Goal: Task Accomplishment & Management: Complete application form

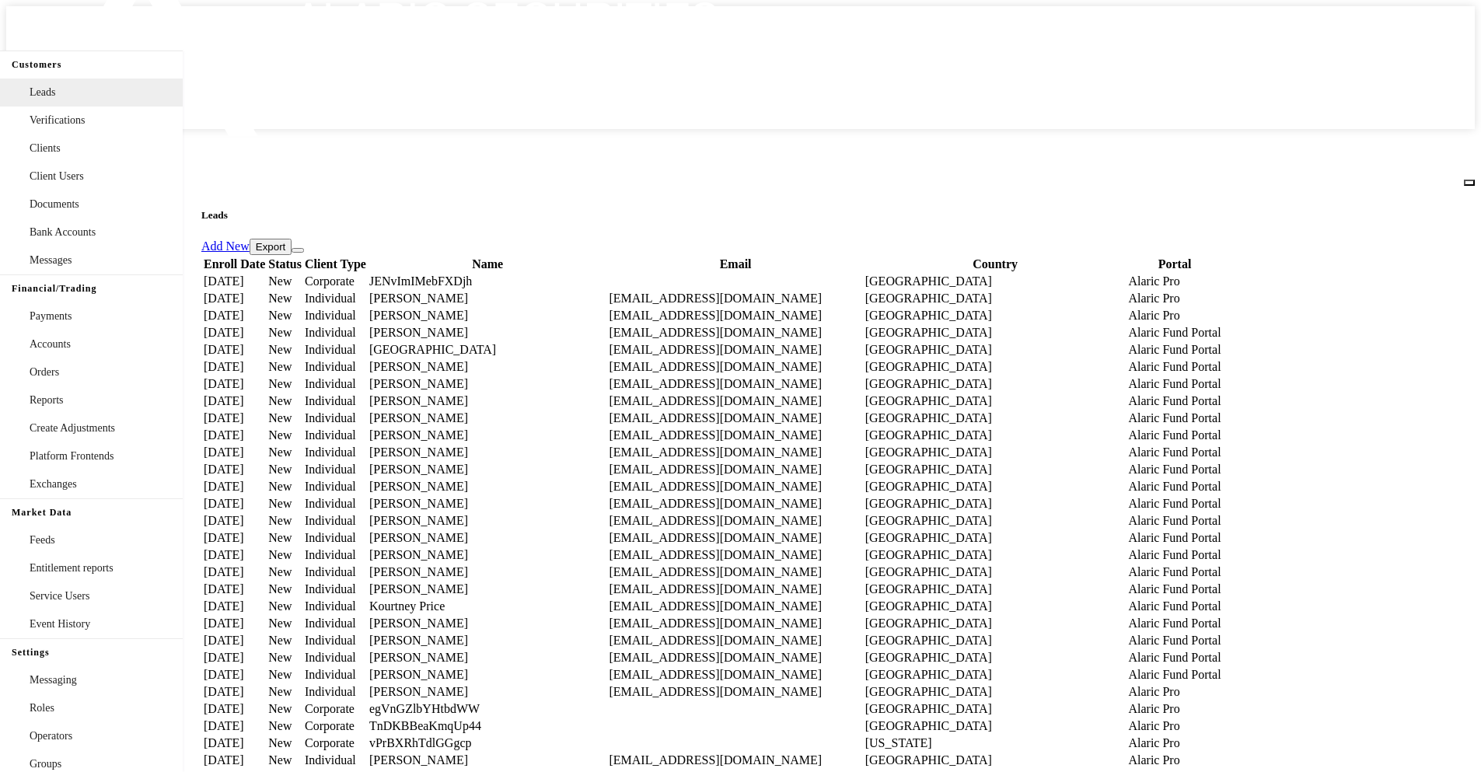
click at [298, 250] on icon at bounding box center [298, 250] width 0 height 0
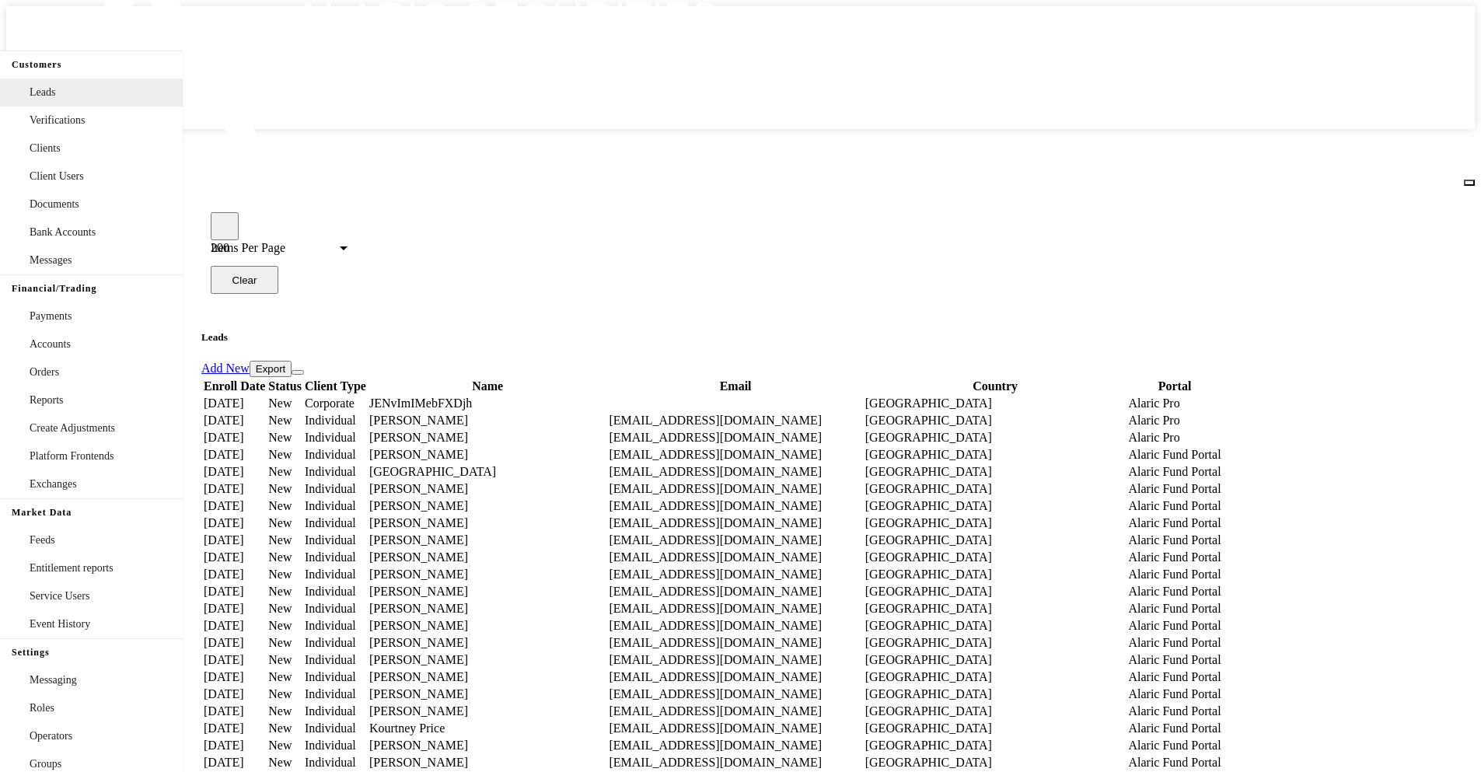
click at [225, 226] on icon "button" at bounding box center [225, 226] width 0 height 0
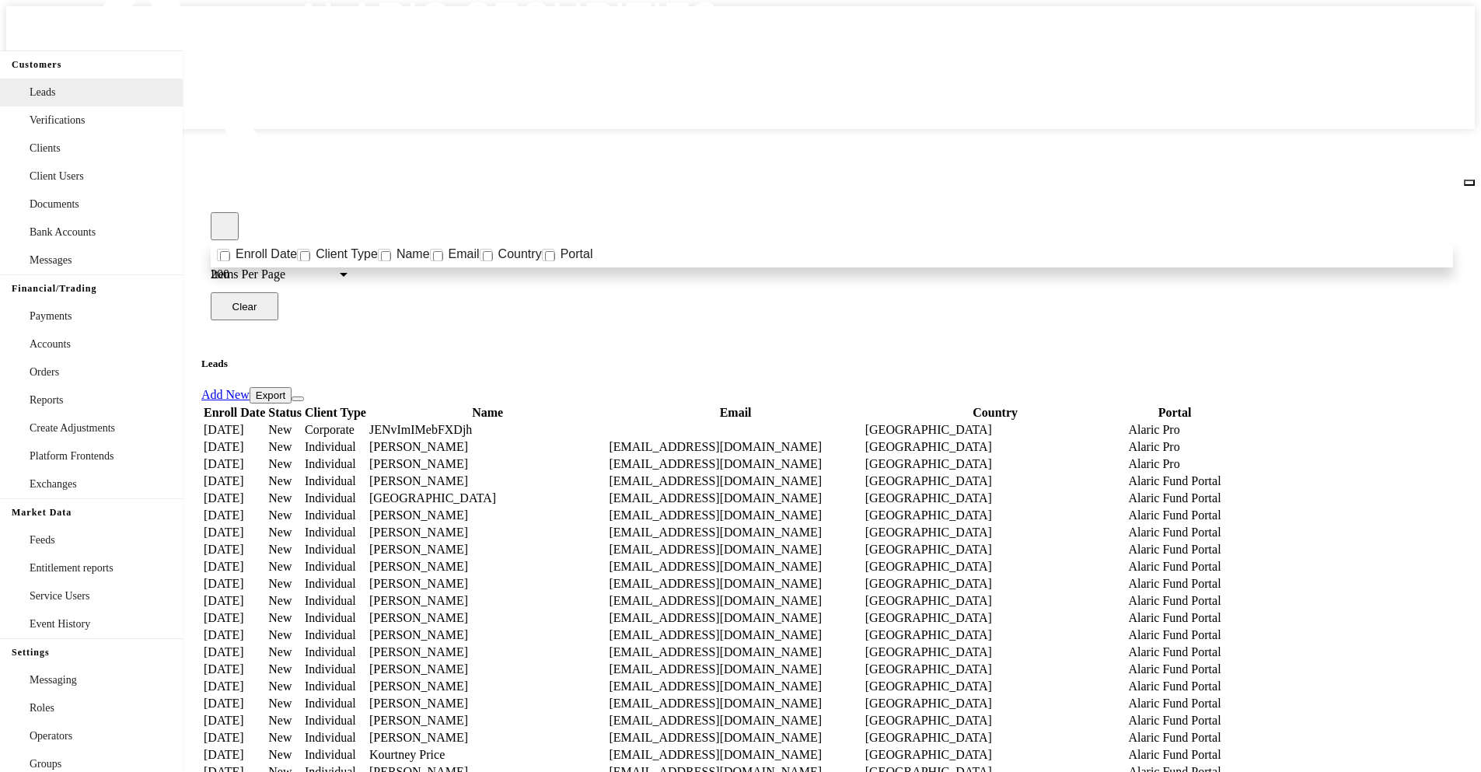
click at [396, 249] on span "Name" at bounding box center [412, 254] width 33 height 11
click at [381, 251] on input "Name" at bounding box center [386, 256] width 10 height 10
checkbox input "true"
click at [225, 226] on icon "button" at bounding box center [225, 226] width 0 height 0
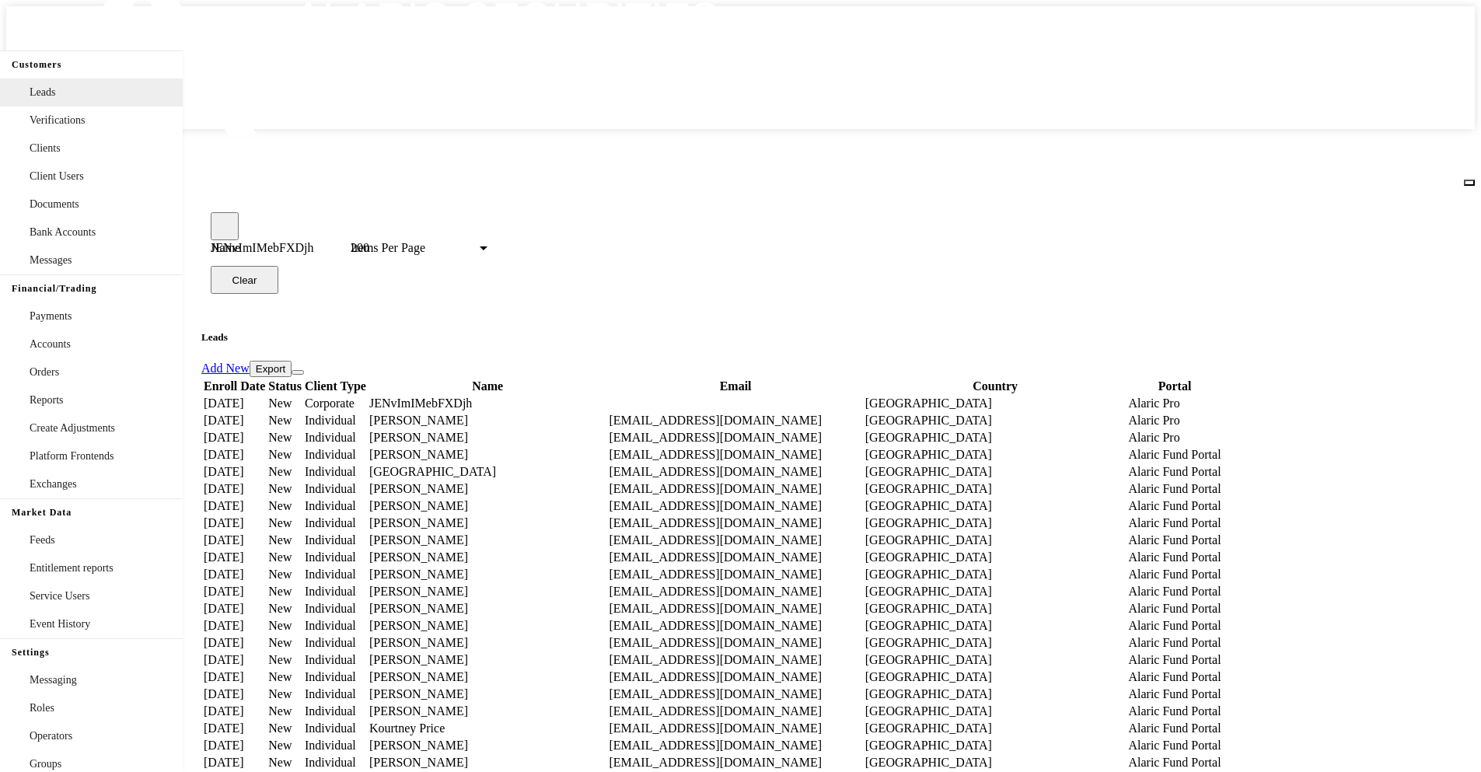
type input "JENvImIMebFXDjh"
click at [607, 396] on td "JENvImIMebFXDjh" at bounding box center [487, 404] width 239 height 16
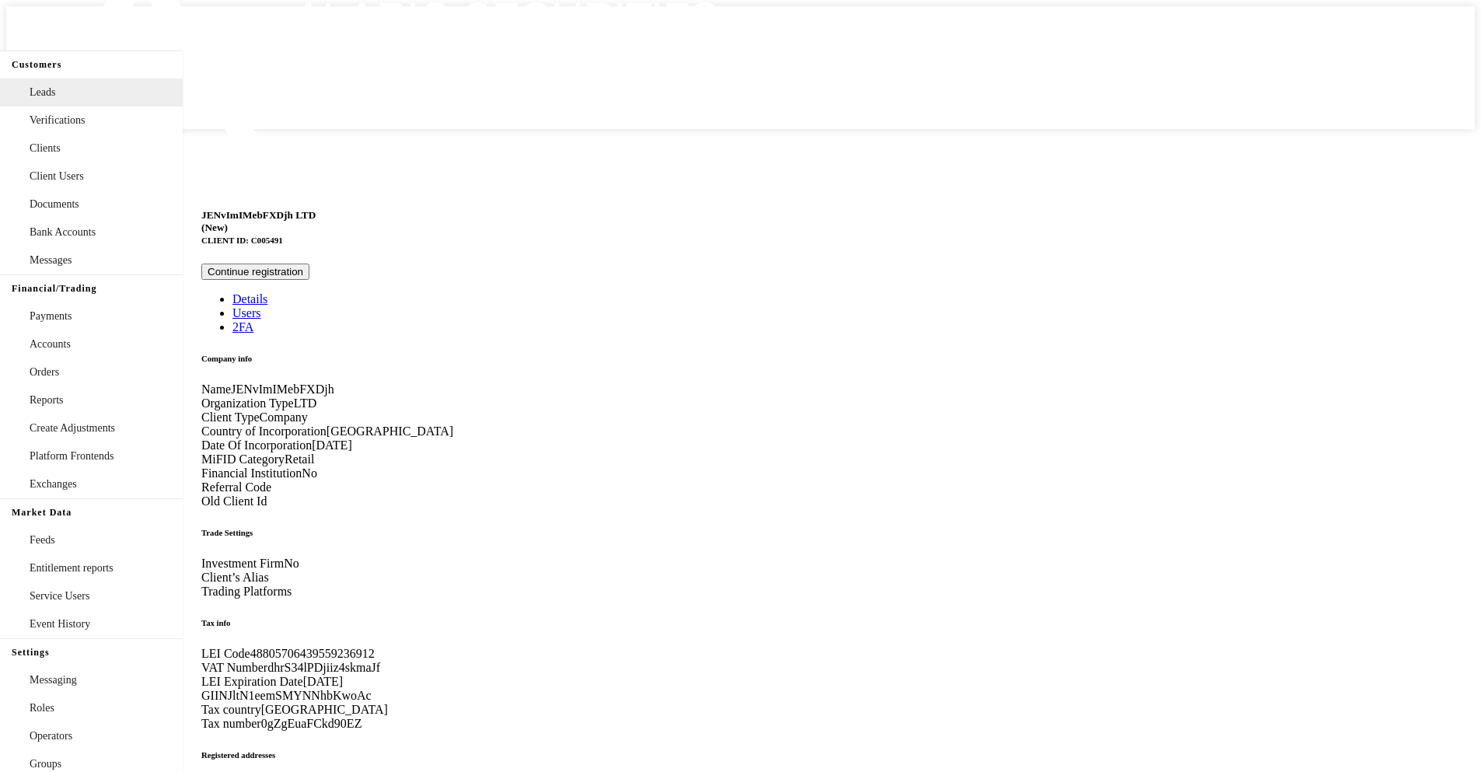
click at [309, 263] on button "Continue registration" at bounding box center [255, 271] width 108 height 16
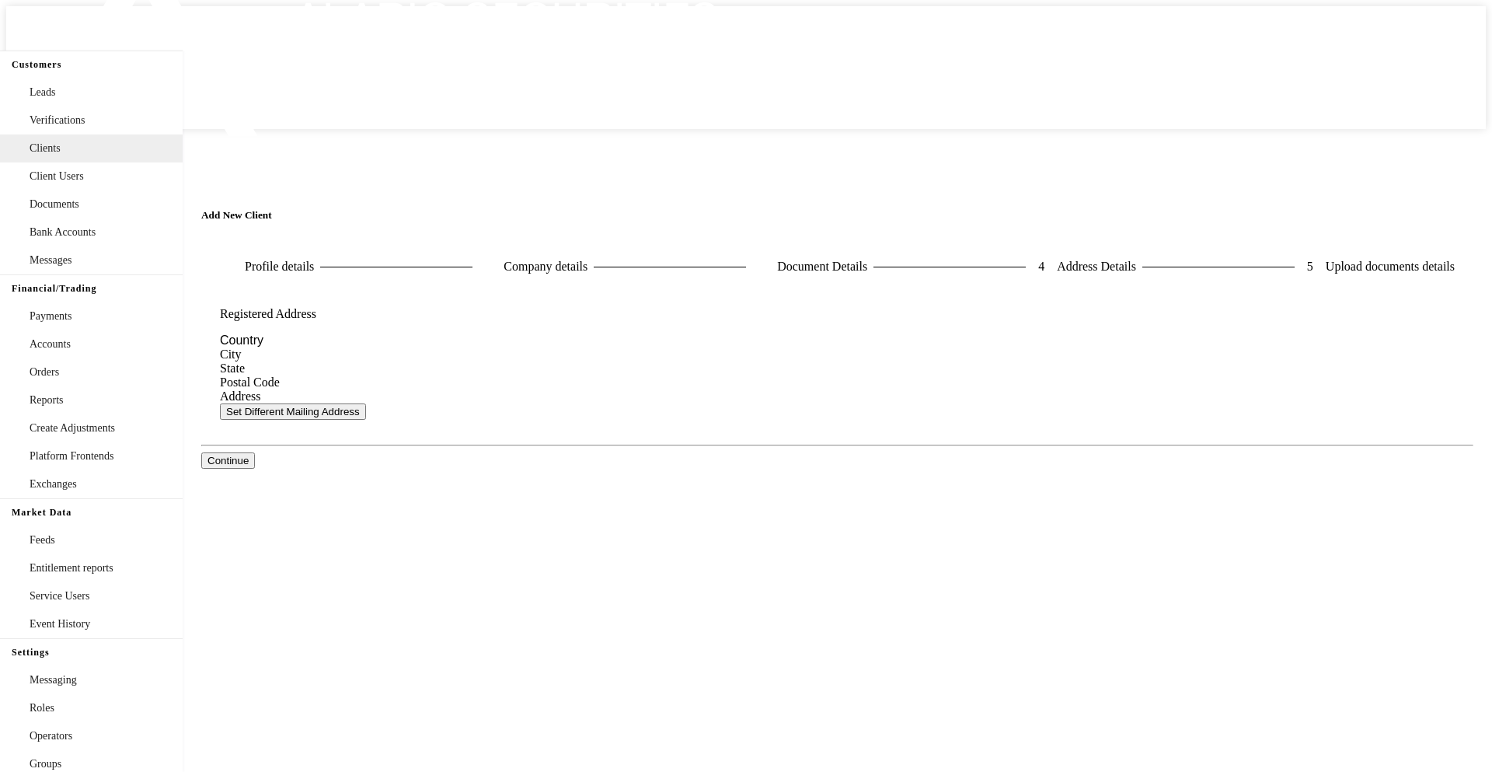
click at [330, 420] on button "Set Different Mailing Address" at bounding box center [293, 411] width 146 height 16
click at [360, 333] on input "Country" at bounding box center [290, 340] width 140 height 14
type input "[GEOGRAPHIC_DATA]"
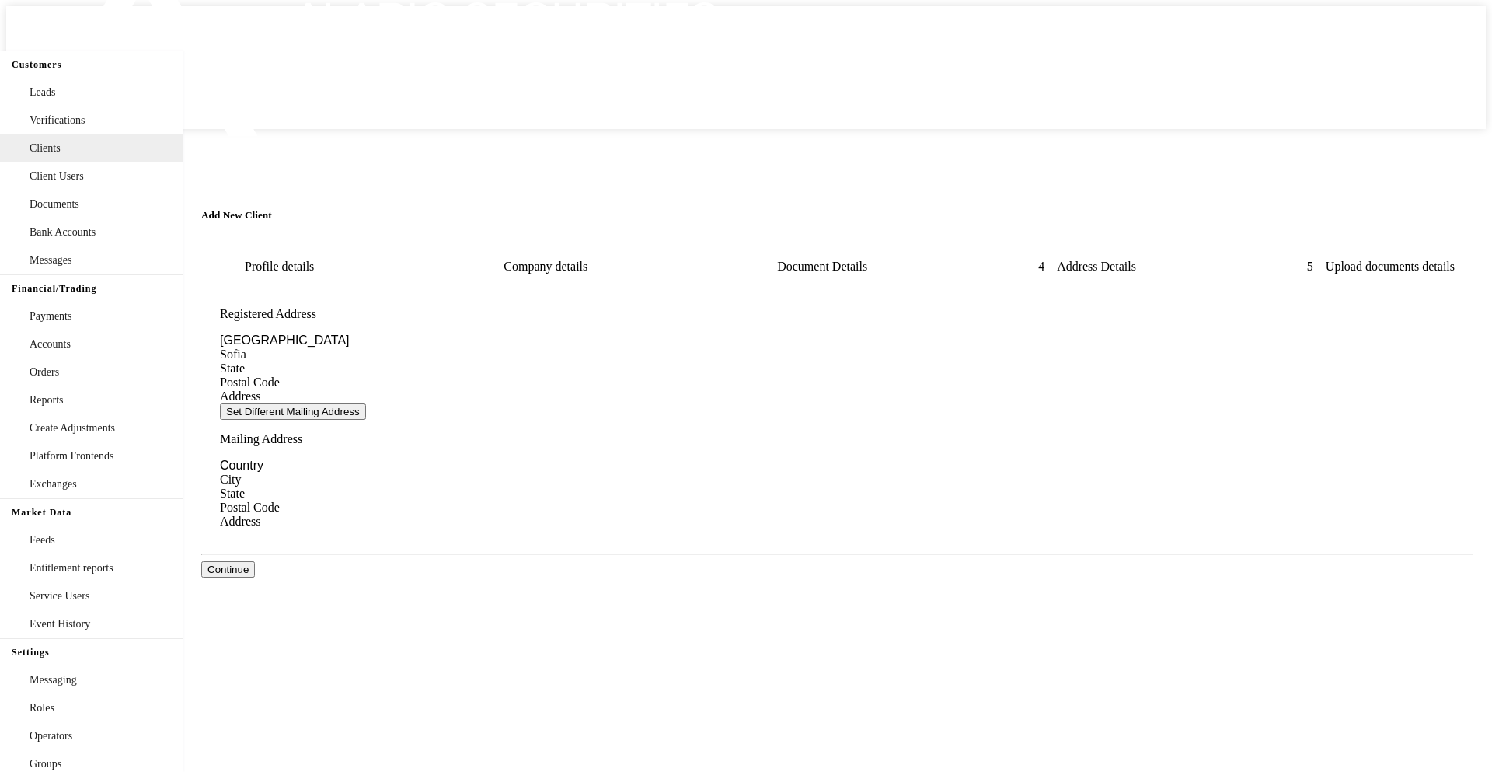
type input "Sofia"
type input "1000"
type input "Vasil Levski"
click at [360, 459] on input "Country" at bounding box center [290, 466] width 140 height 14
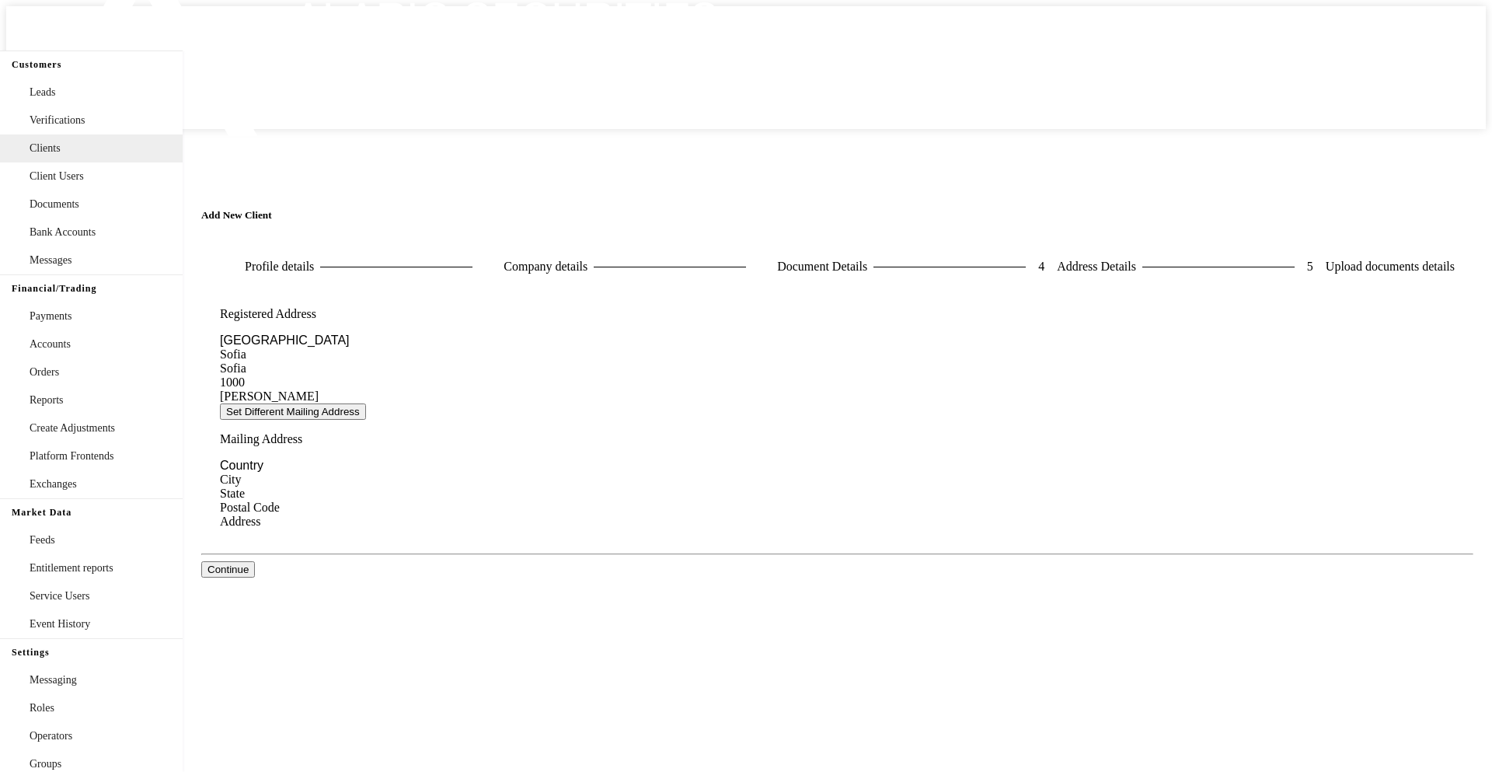
type input "[GEOGRAPHIC_DATA]"
type input "Buenos Aires"
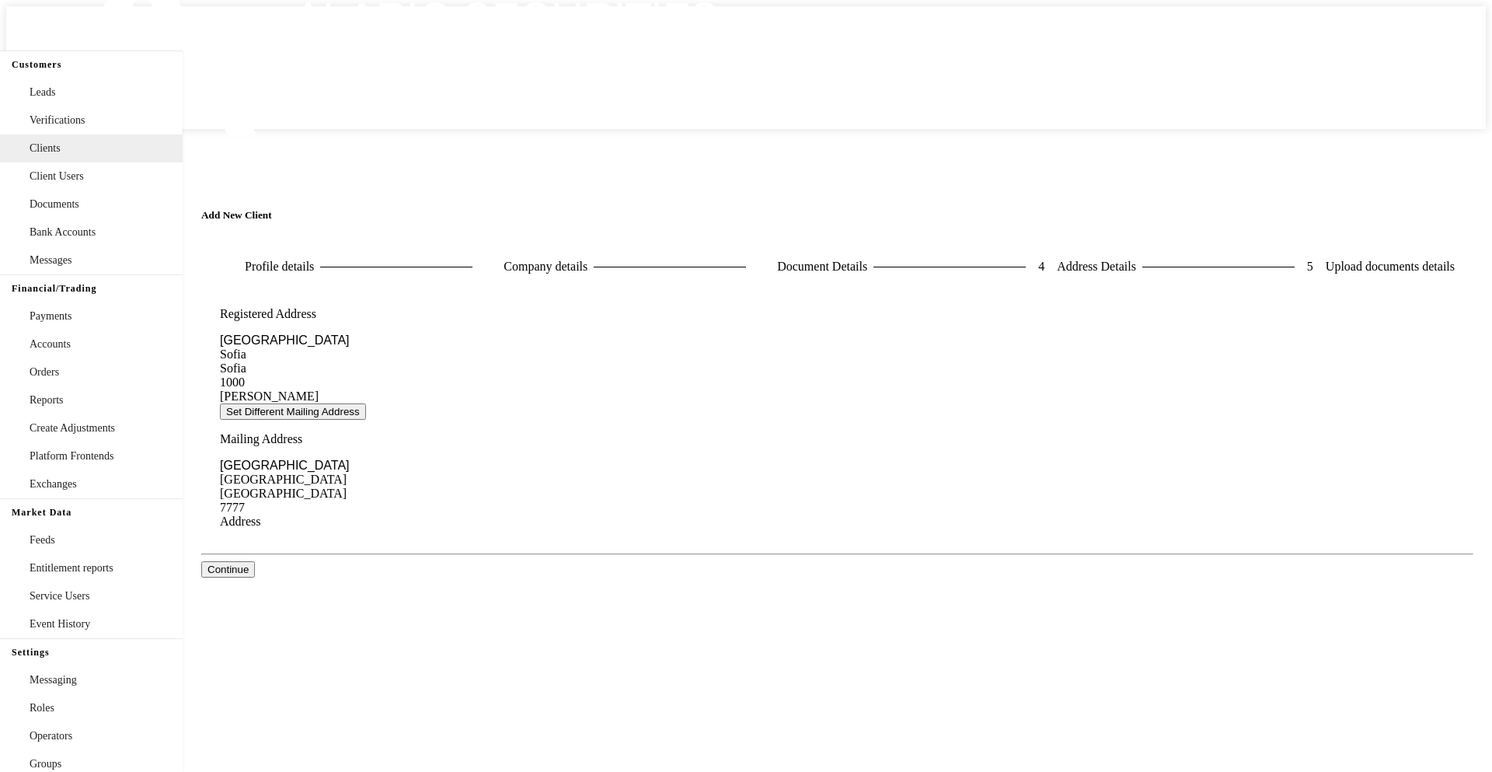
type input "7777"
type input "Test Mail Address"
click at [255, 561] on button "Continue" at bounding box center [228, 569] width 54 height 16
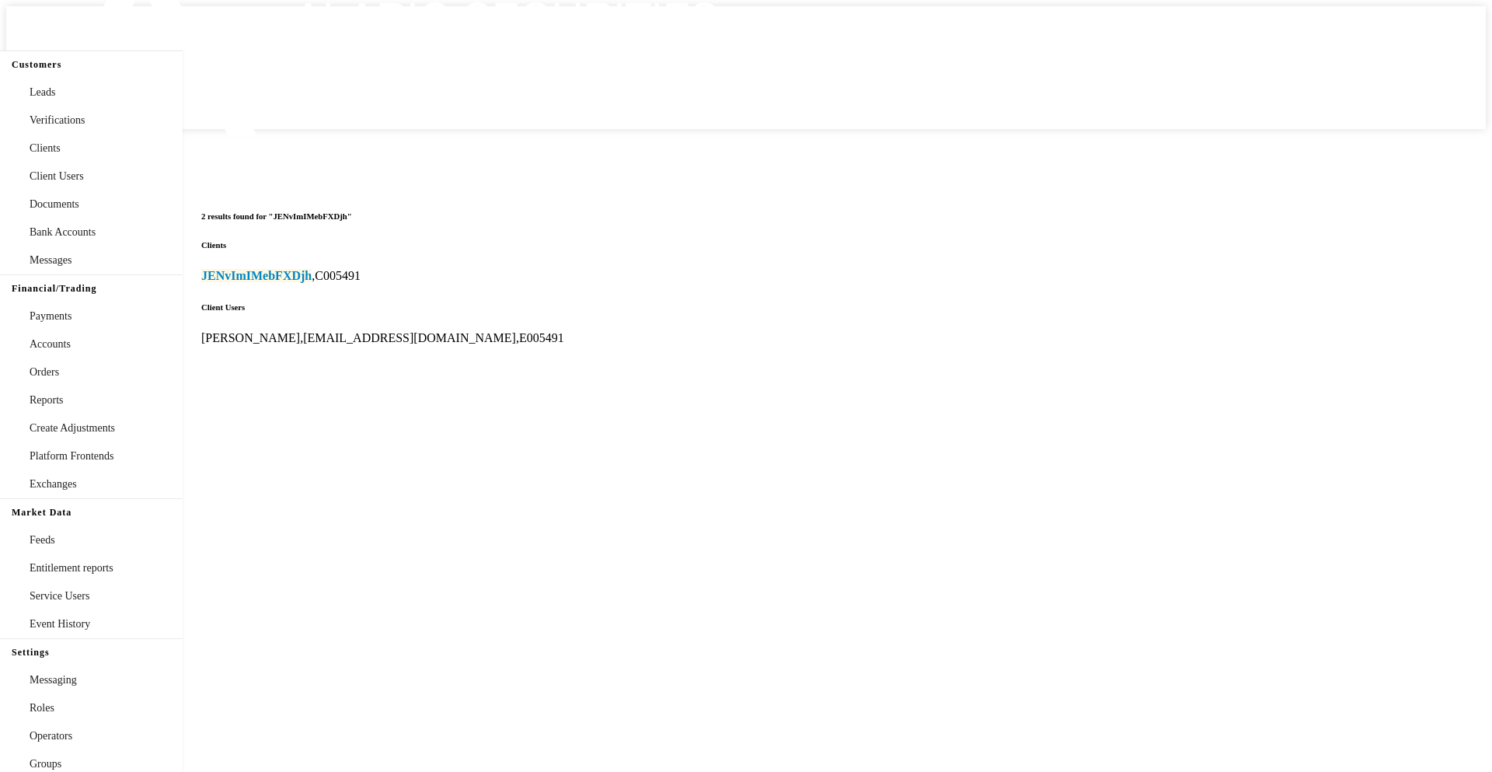
type input "JENvImIMebFXDjh"
click at [251, 269] on b "JENvImIMebFXDjh" at bounding box center [256, 275] width 110 height 13
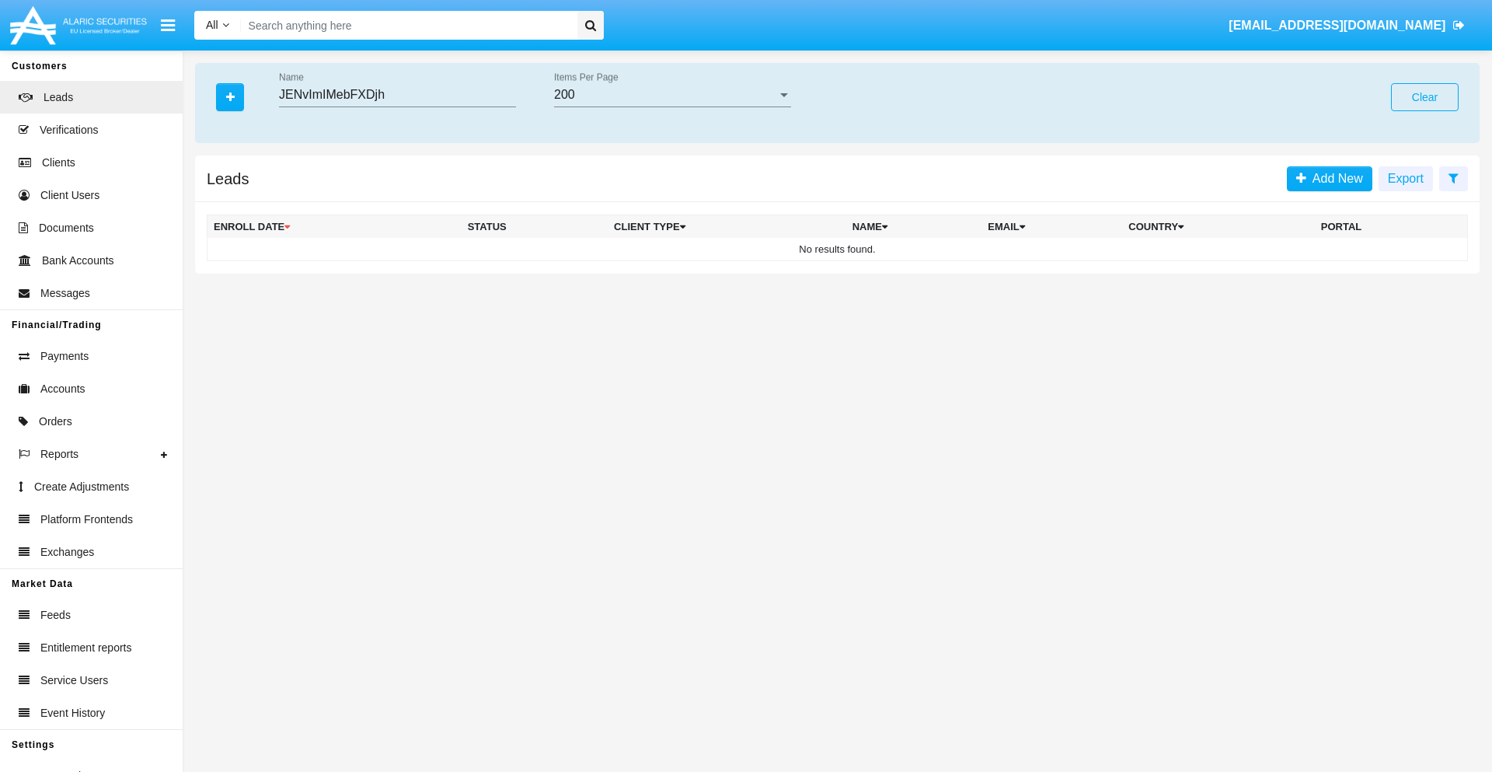
click at [1425, 97] on button "Clear" at bounding box center [1425, 97] width 68 height 28
click at [230, 96] on icon "button" at bounding box center [230, 97] width 9 height 11
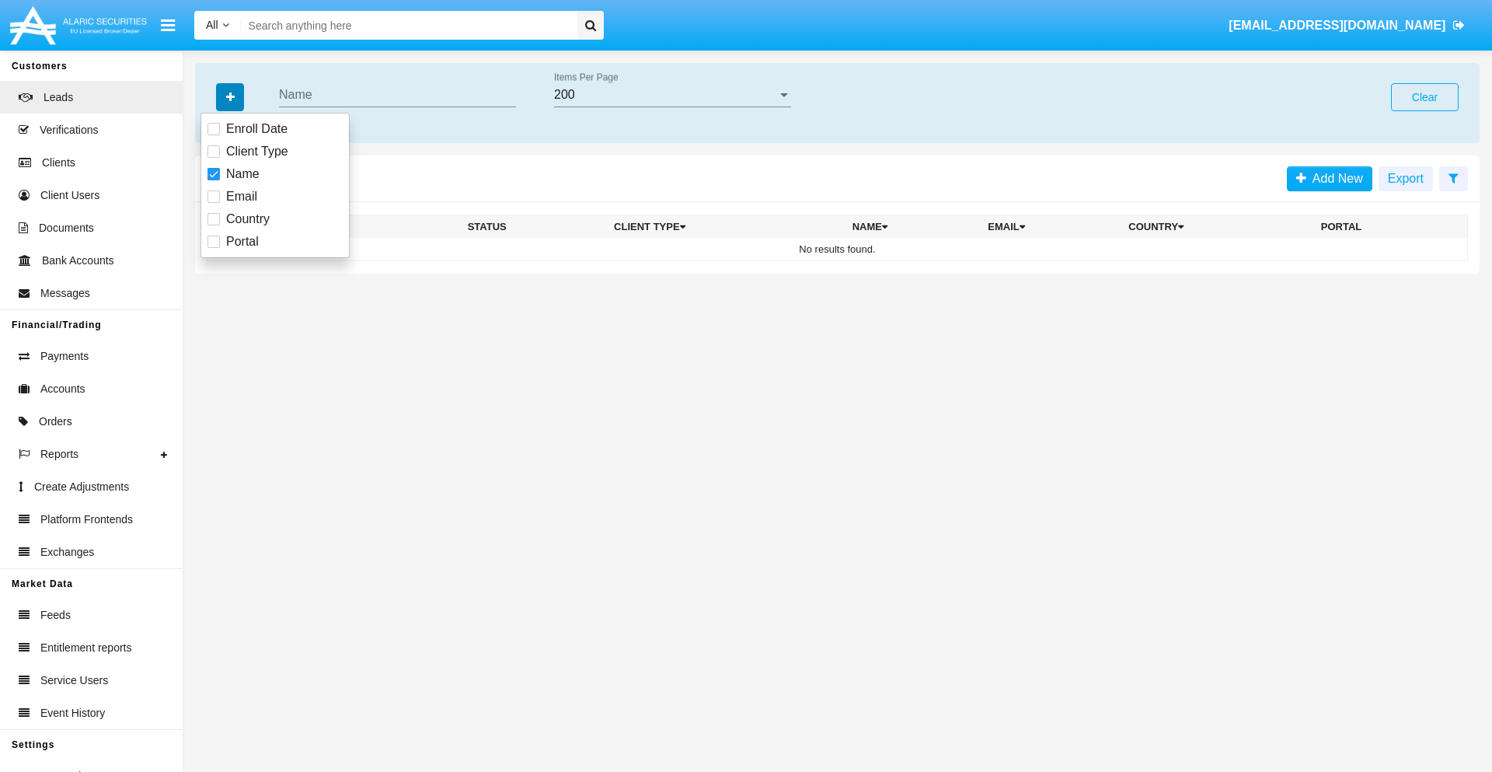
click at [230, 96] on icon "button" at bounding box center [230, 97] width 9 height 11
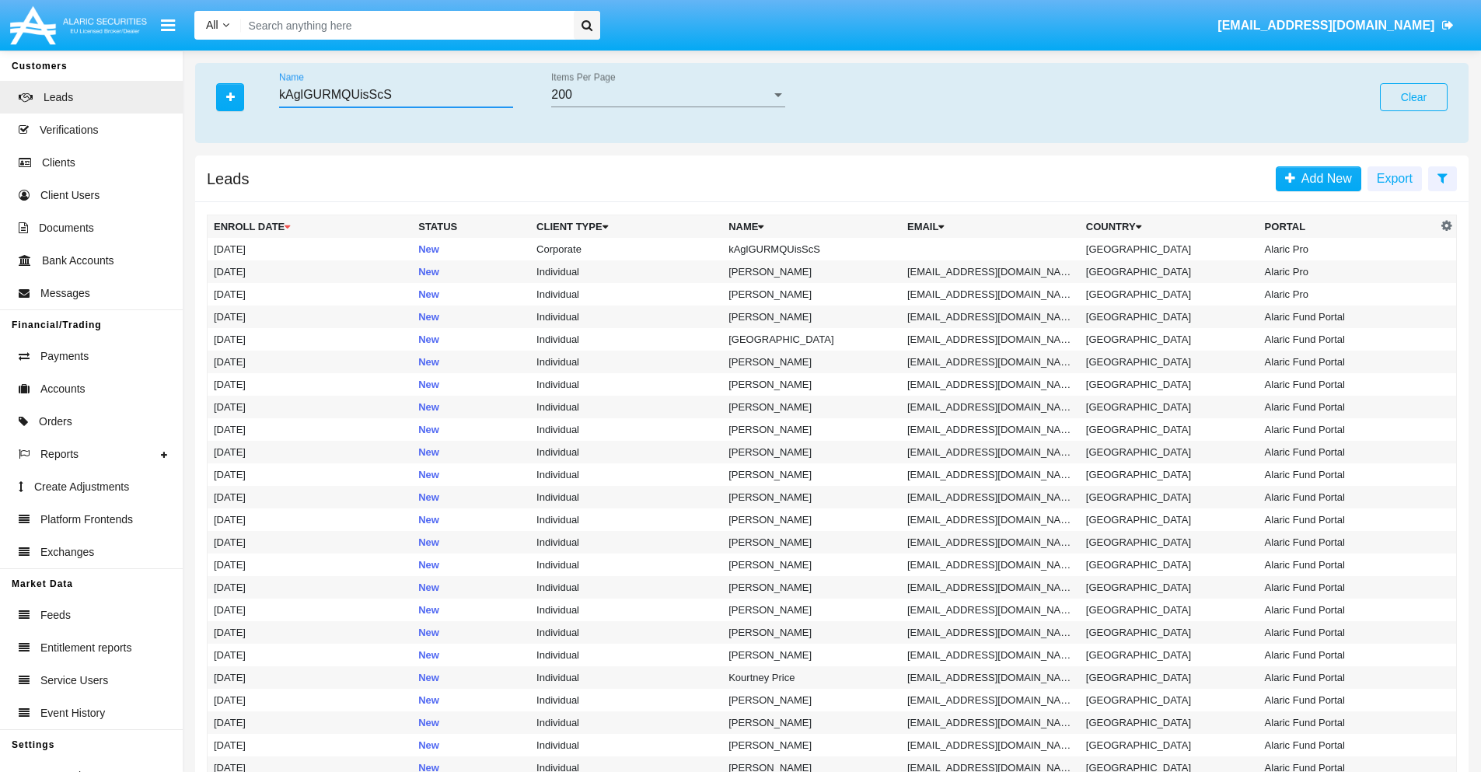
type input "kAglGURMQUisScS"
click at [818, 249] on td "kAglGURMQUisScS" at bounding box center [811, 249] width 179 height 23
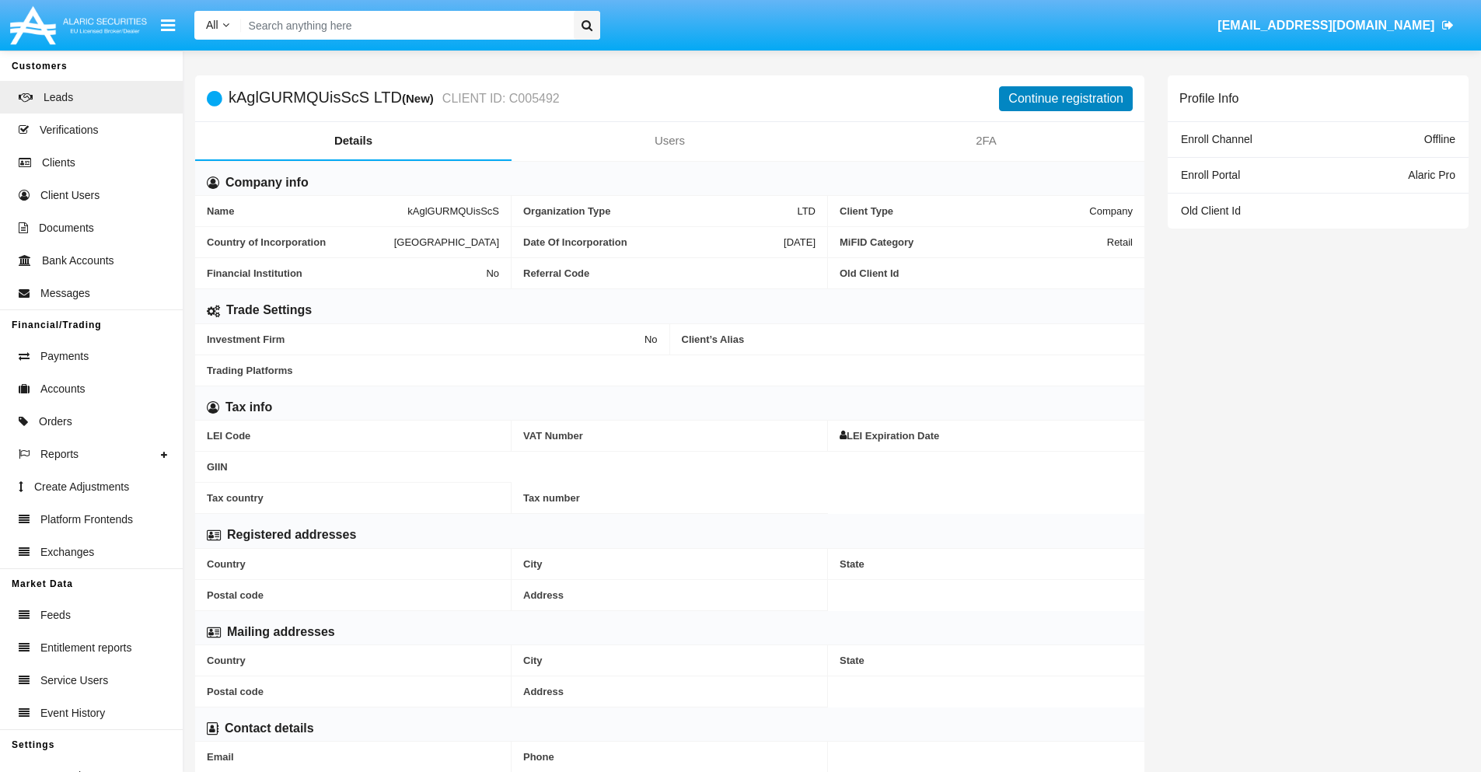
click at [1066, 98] on button "Continue registration" at bounding box center [1066, 98] width 134 height 25
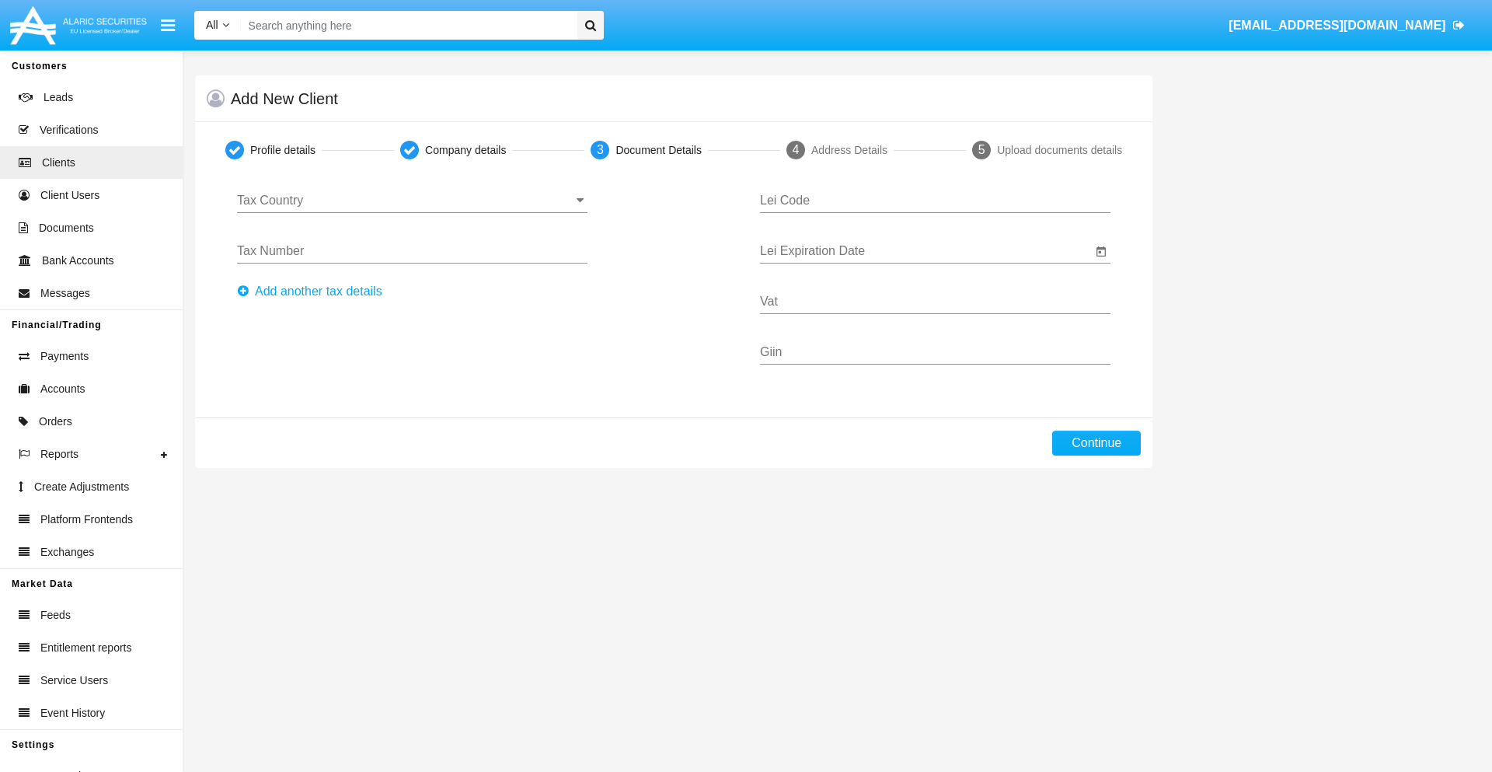
click at [412, 201] on input "Tax Country" at bounding box center [412, 201] width 351 height 14
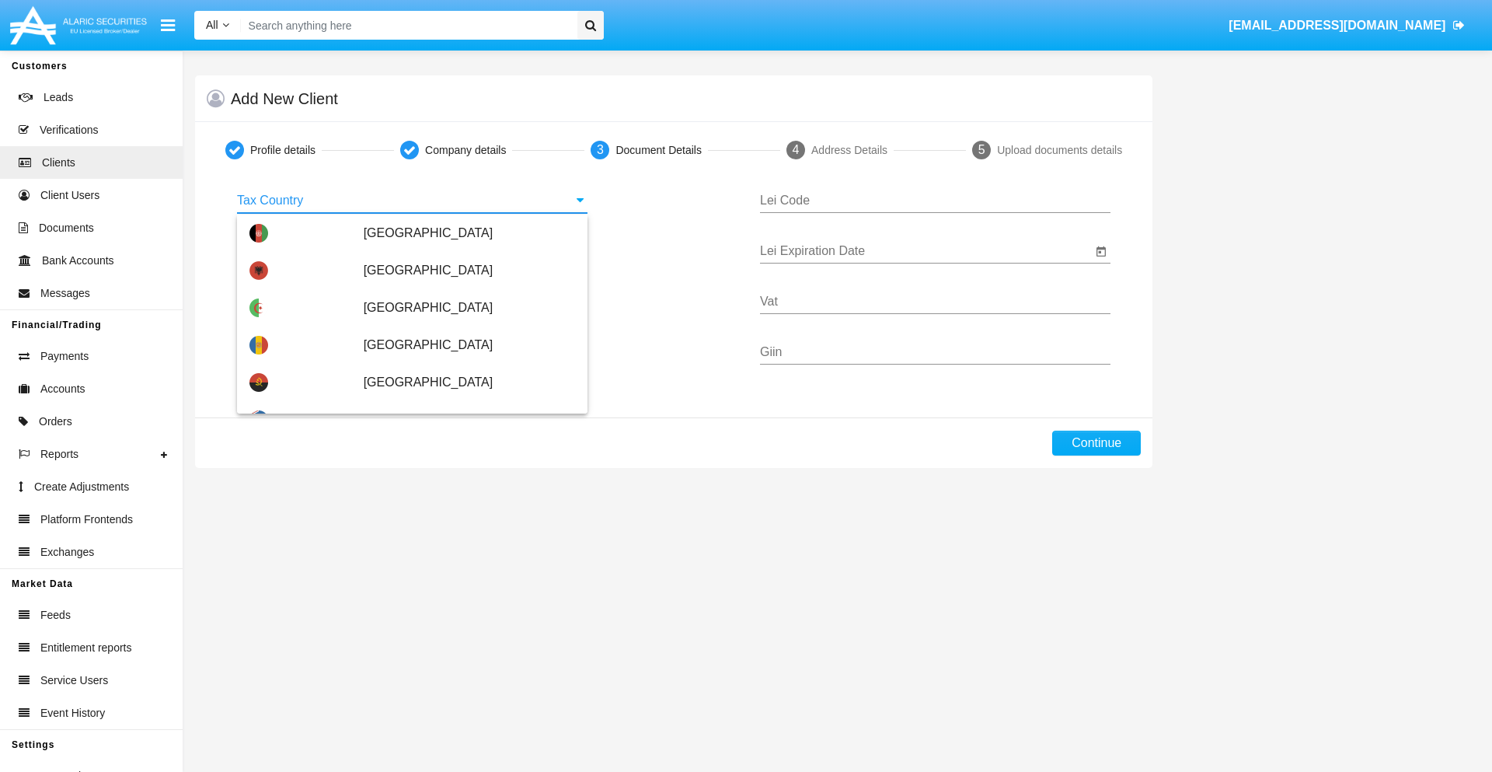
scroll to position [920, 0]
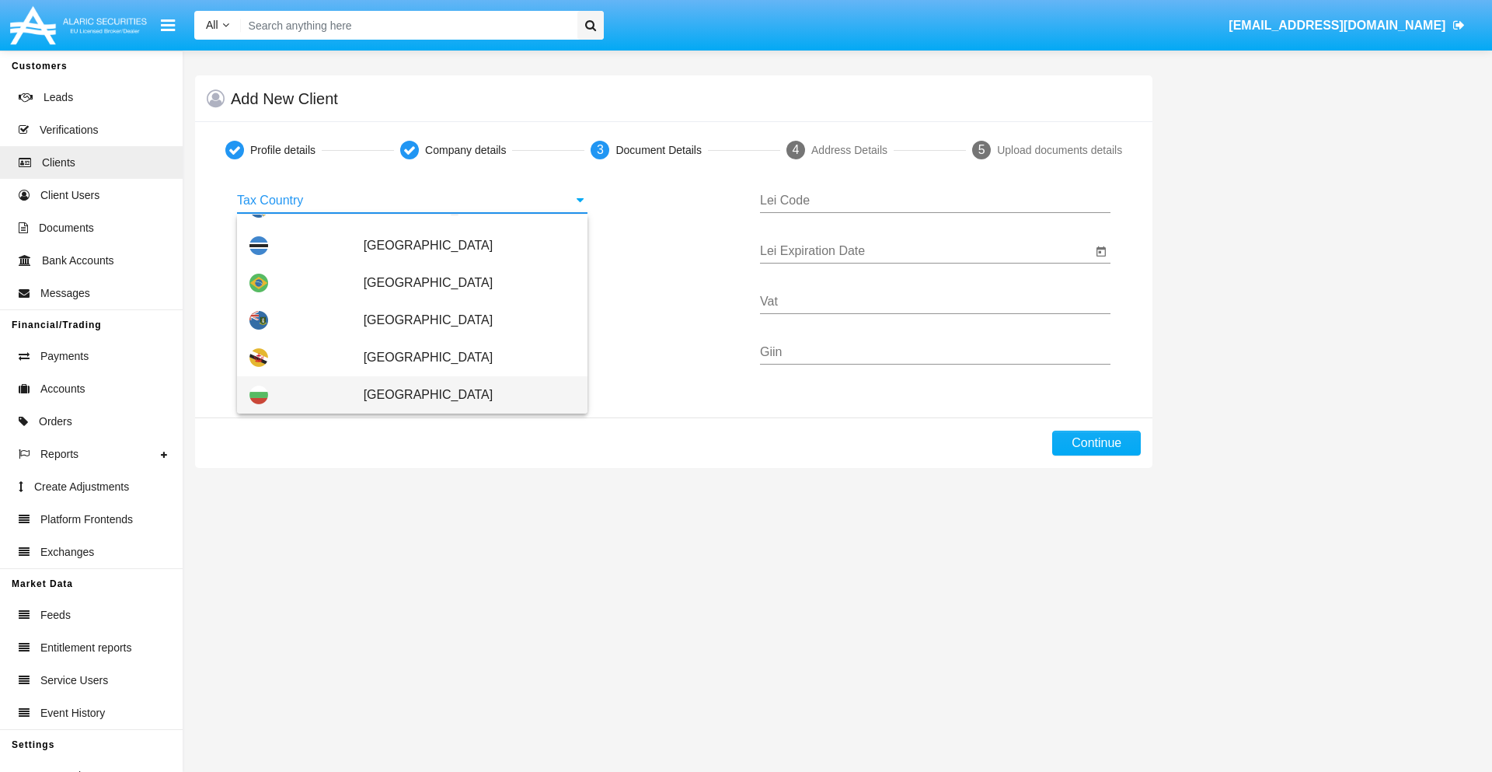
click at [461, 395] on span "[GEOGRAPHIC_DATA]" at bounding box center [469, 394] width 211 height 37
type input "[GEOGRAPHIC_DATA]"
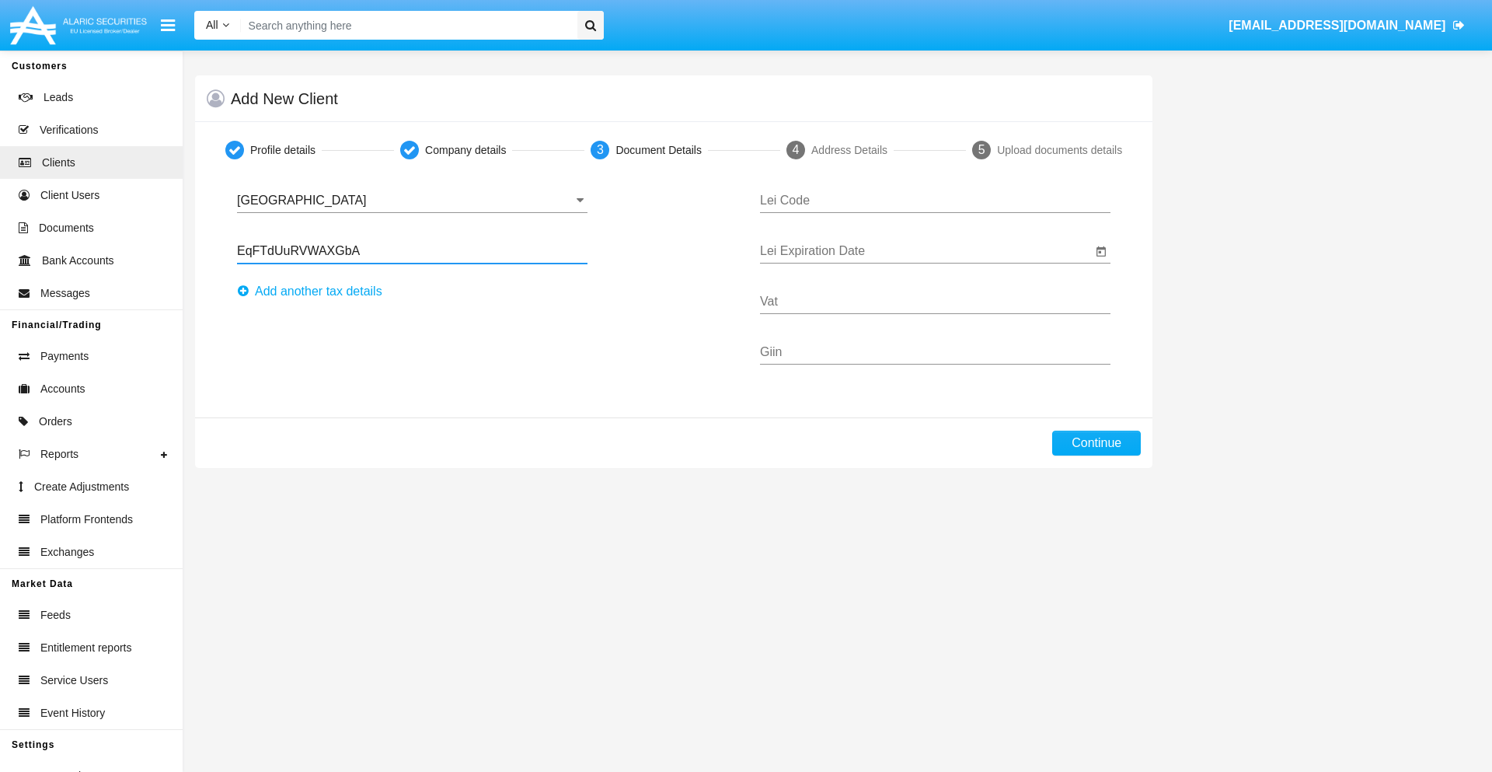
type input "EqFTdUuRVWAXGbA"
click at [314, 291] on button "Аdd another tax details" at bounding box center [314, 291] width 155 height 25
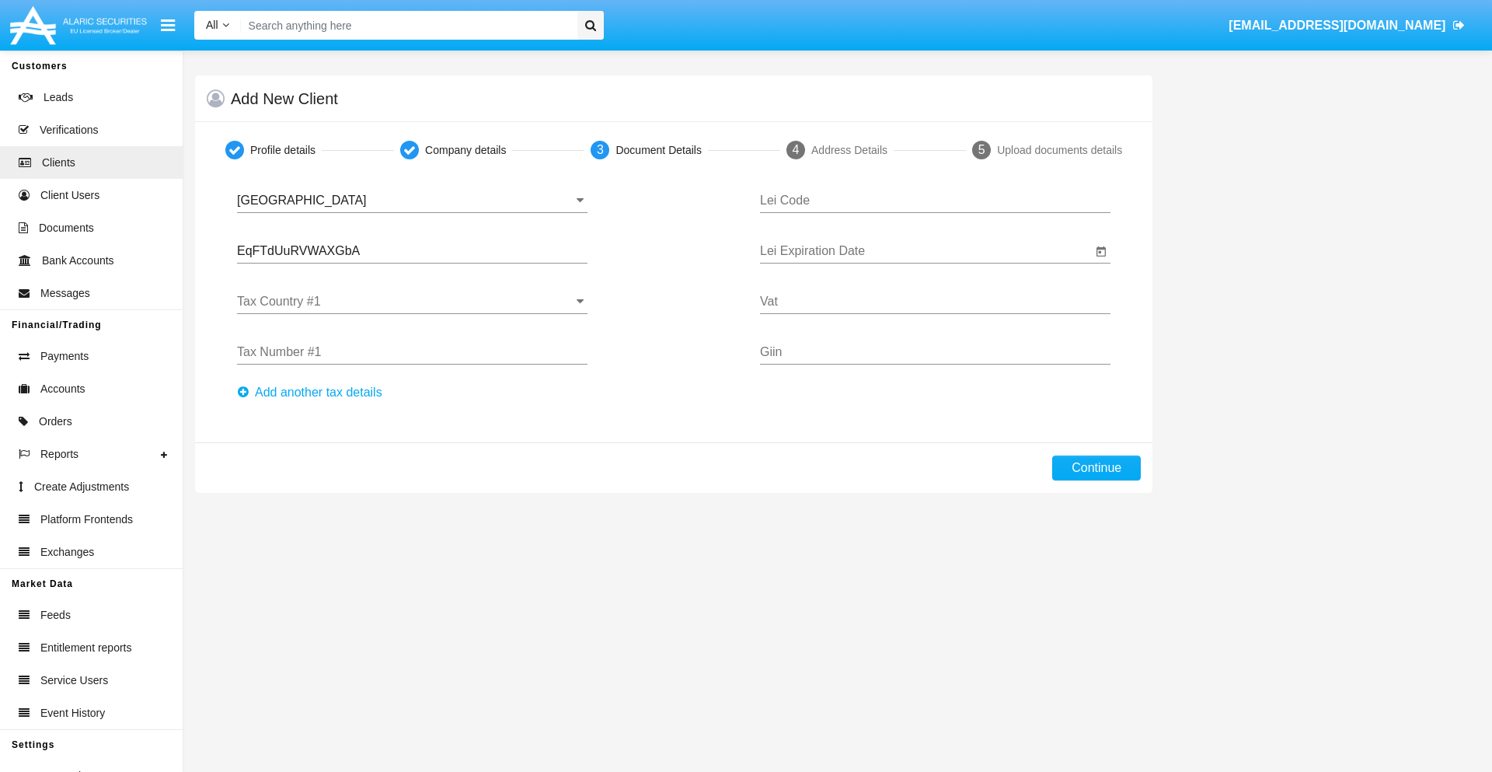
click at [412, 302] on input "Tax Country #1" at bounding box center [412, 302] width 351 height 14
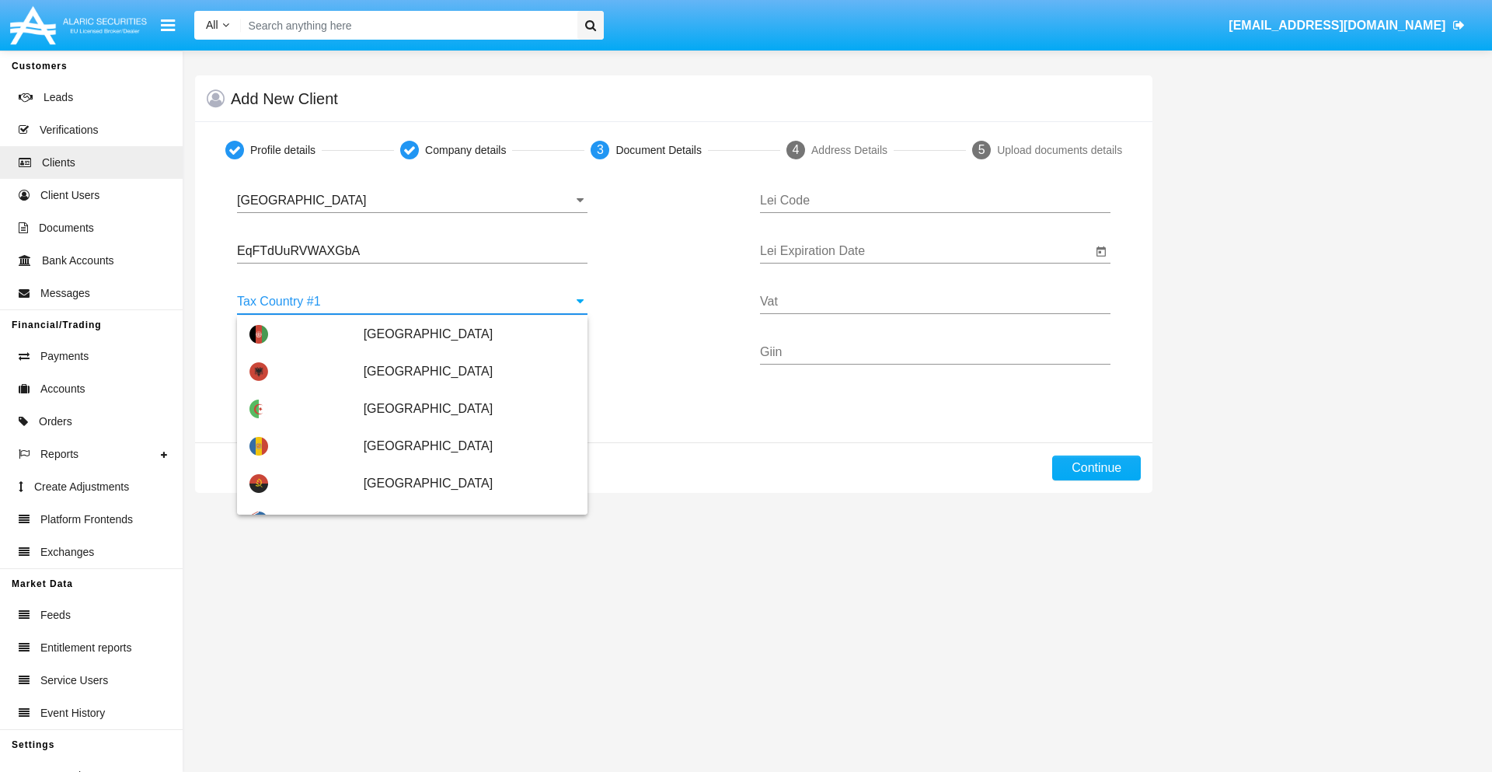
scroll to position [3457, 0]
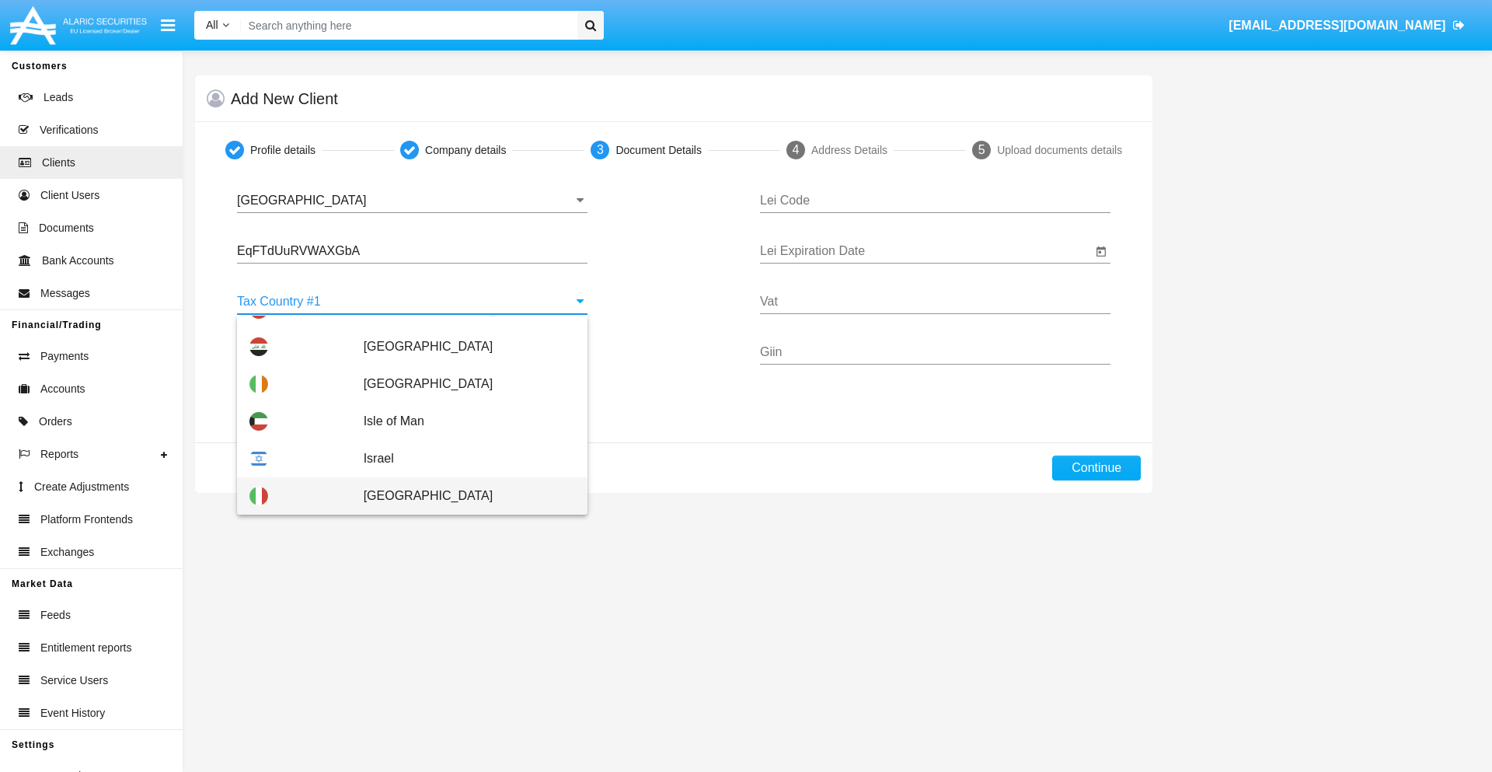
click at [461, 496] on span "[GEOGRAPHIC_DATA]" at bounding box center [469, 495] width 211 height 37
type input "[GEOGRAPHIC_DATA]"
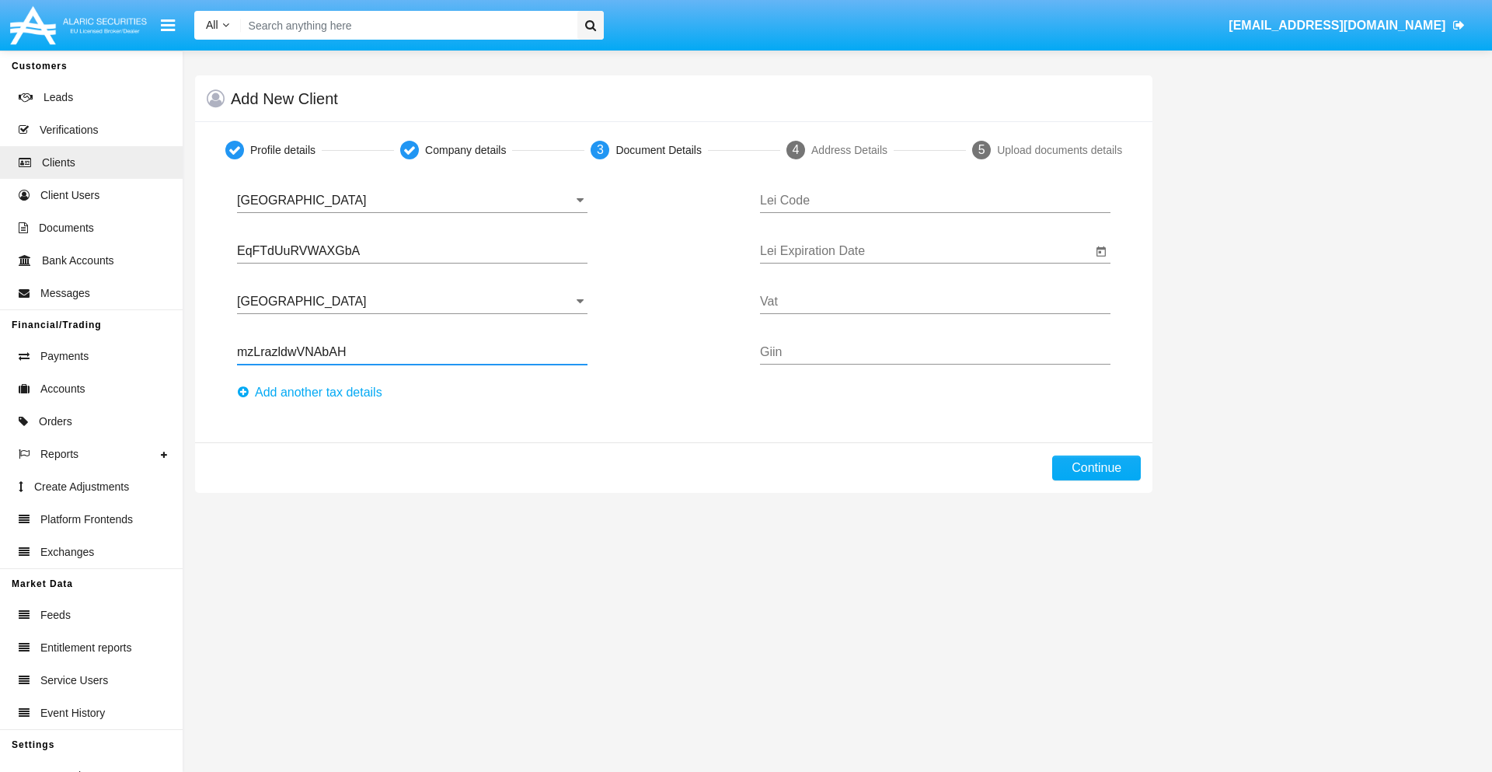
type input "mzLrazldwVNAbAH"
click at [314, 393] on button "Аdd another tax details" at bounding box center [314, 392] width 155 height 25
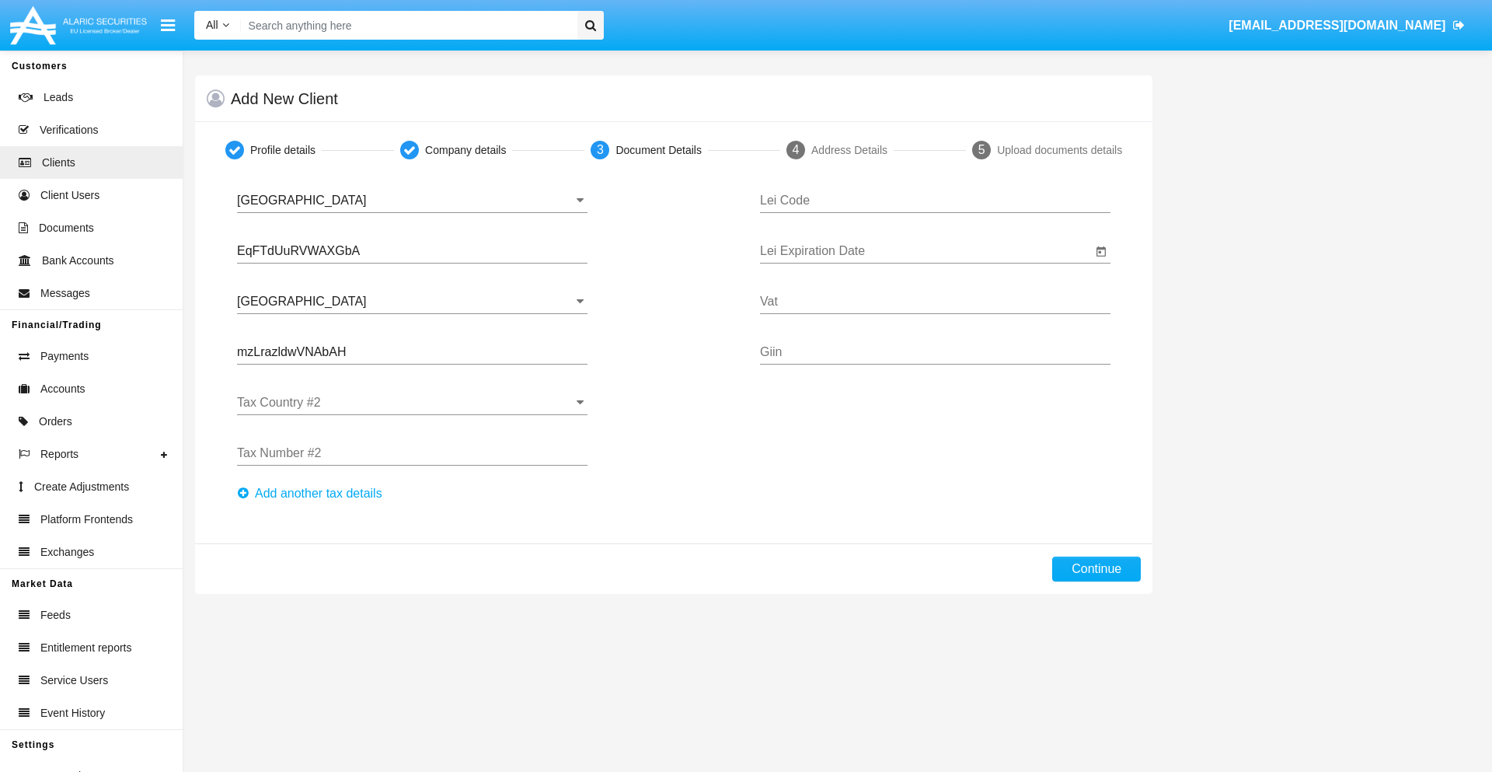
click at [412, 403] on input "Tax Country #2" at bounding box center [412, 403] width 351 height 14
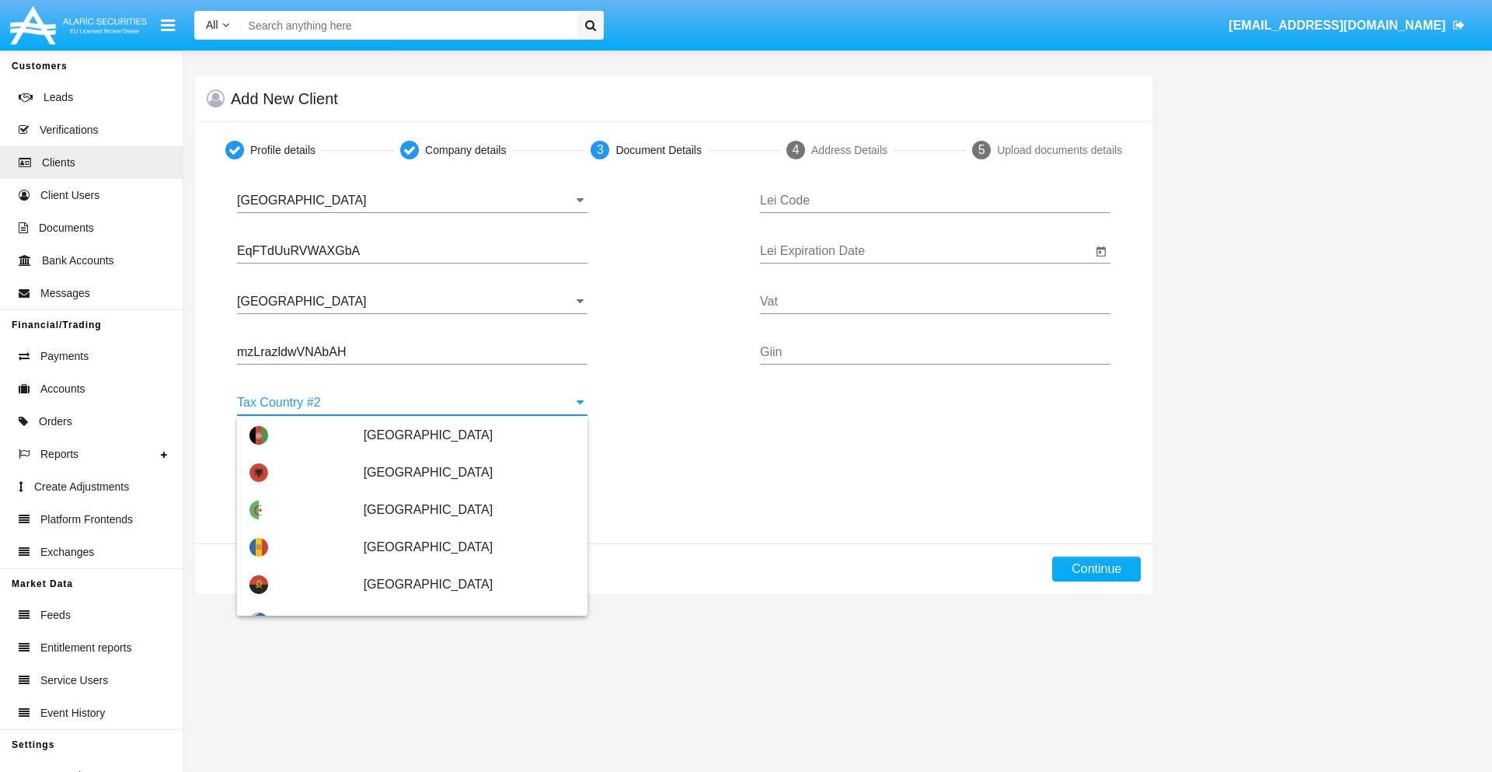
type input "[GEOGRAPHIC_DATA]"
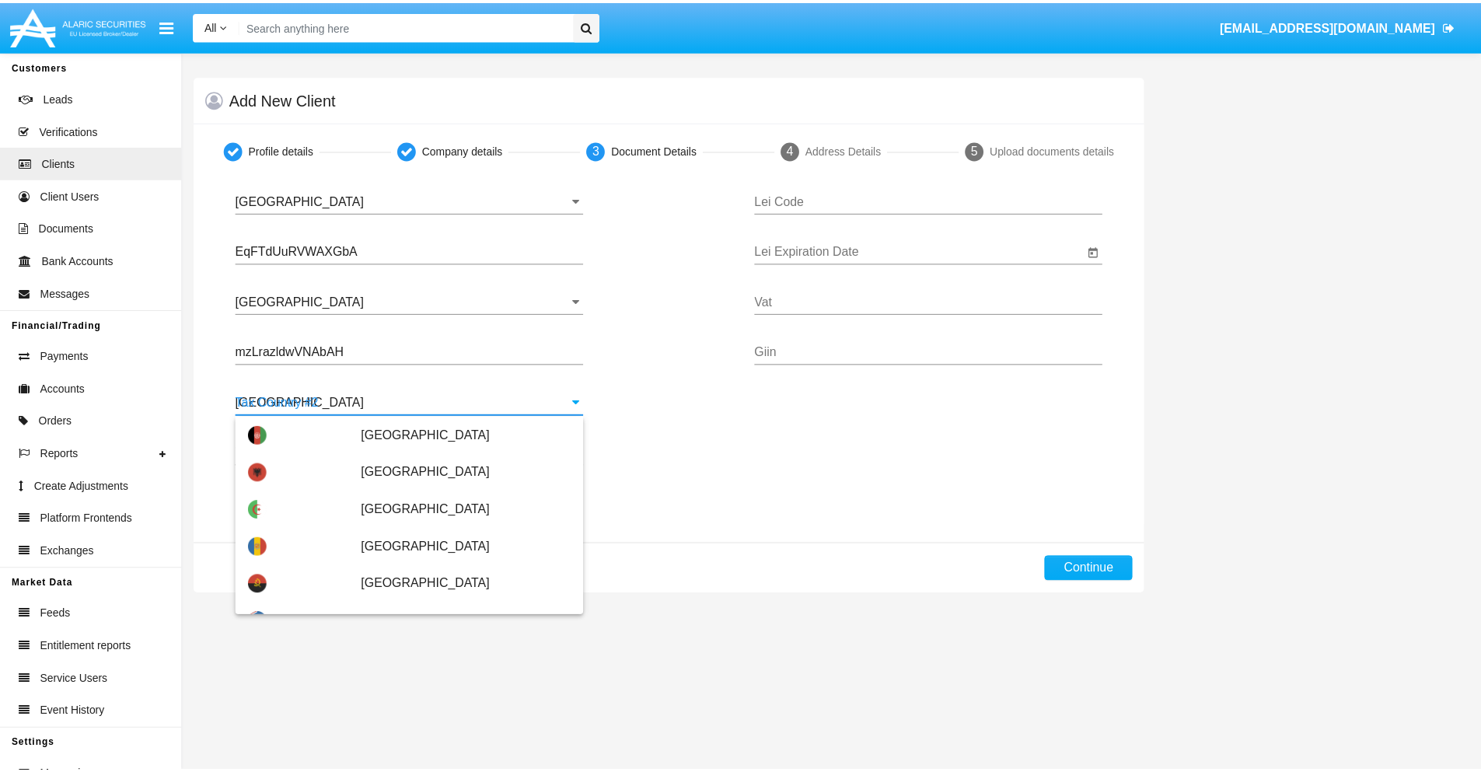
scroll to position [0, 0]
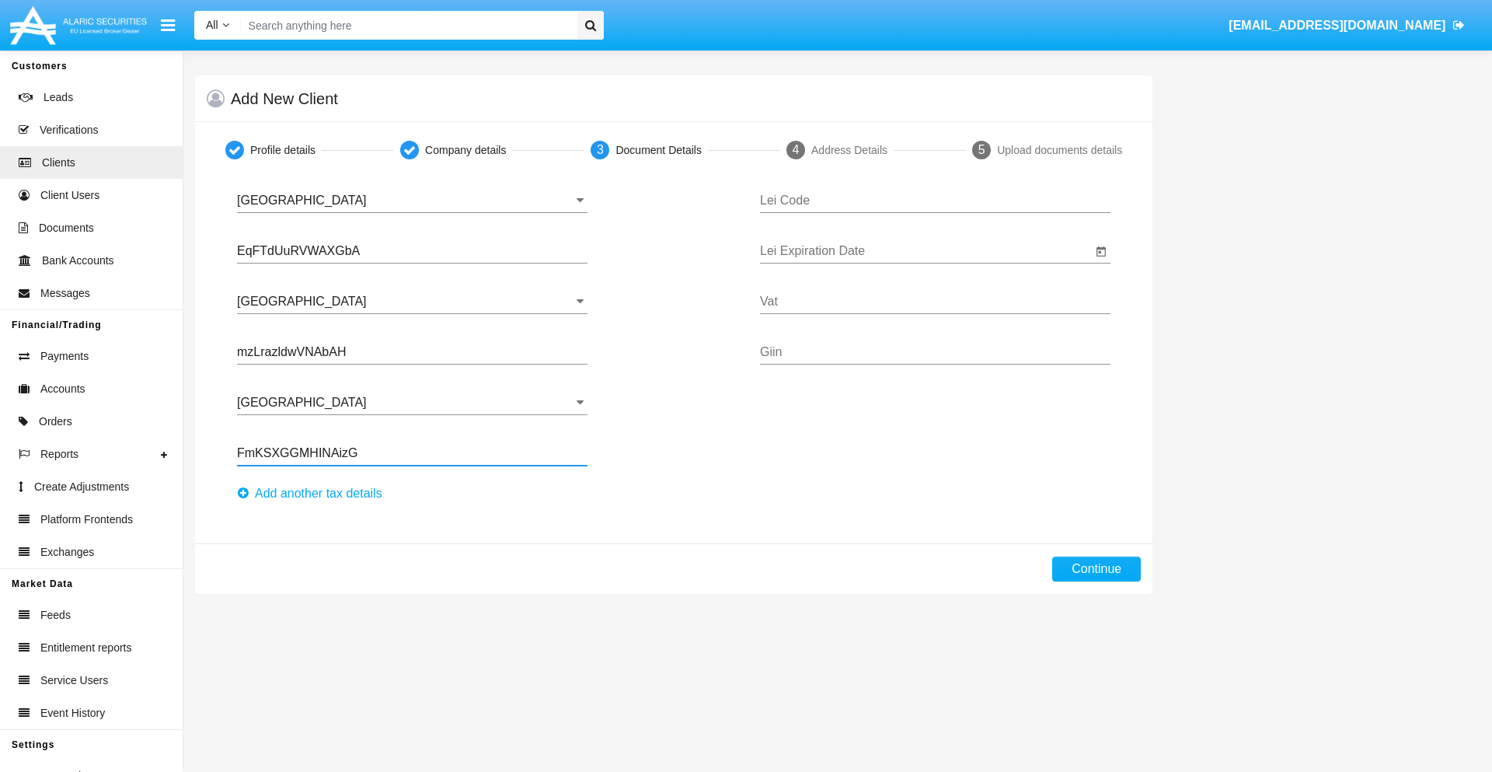
type input "FmKSXGGMHINAizG"
type input "UTYYSIFQLYLAVELWSGMW"
click at [926, 251] on input "Lei Expiration Date" at bounding box center [926, 251] width 332 height 14
click at [808, 296] on span "[DATE]" at bounding box center [794, 297] width 34 height 12
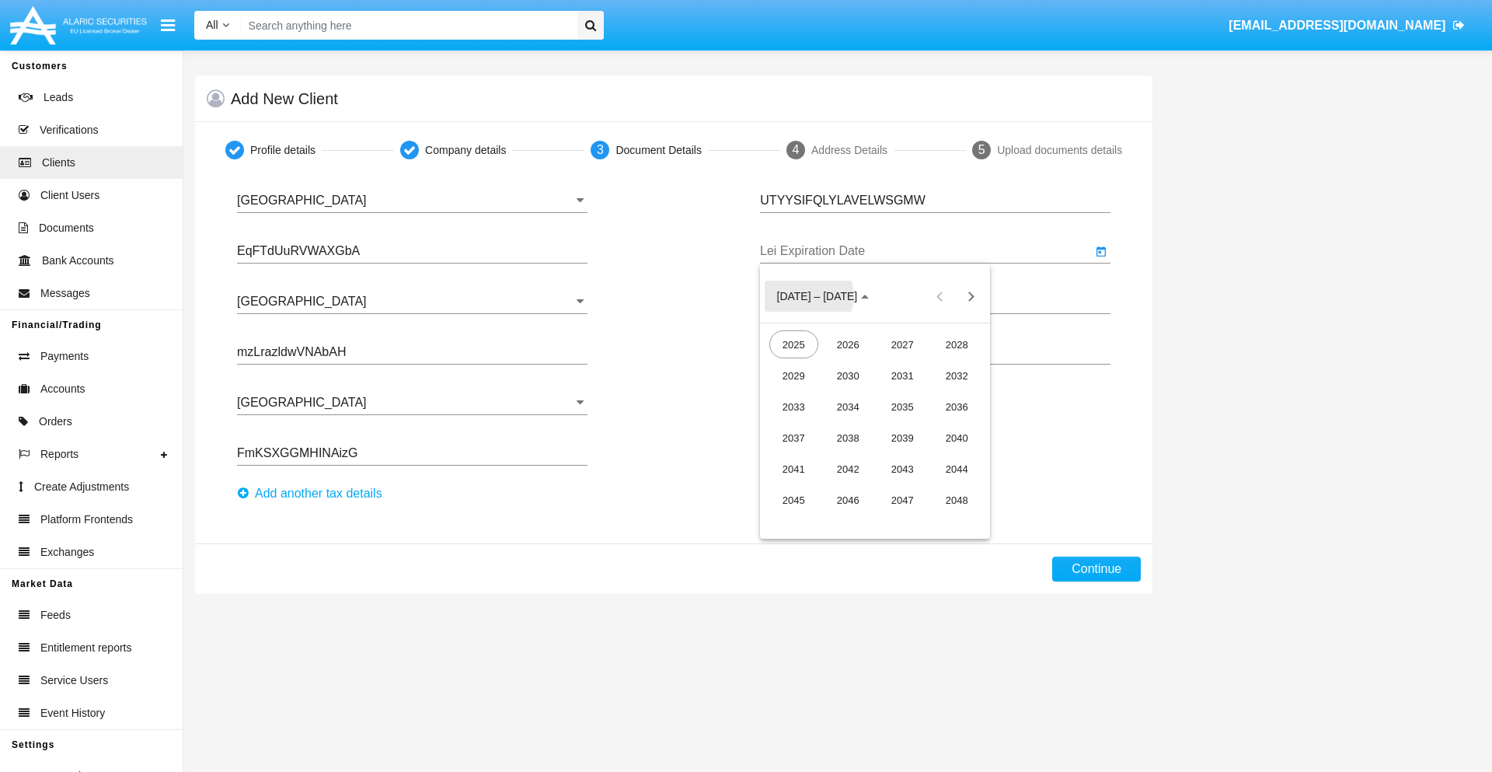
click at [957, 438] on div "2040" at bounding box center [957, 438] width 49 height 28
click at [848, 406] on div "JUN" at bounding box center [848, 407] width 49 height 28
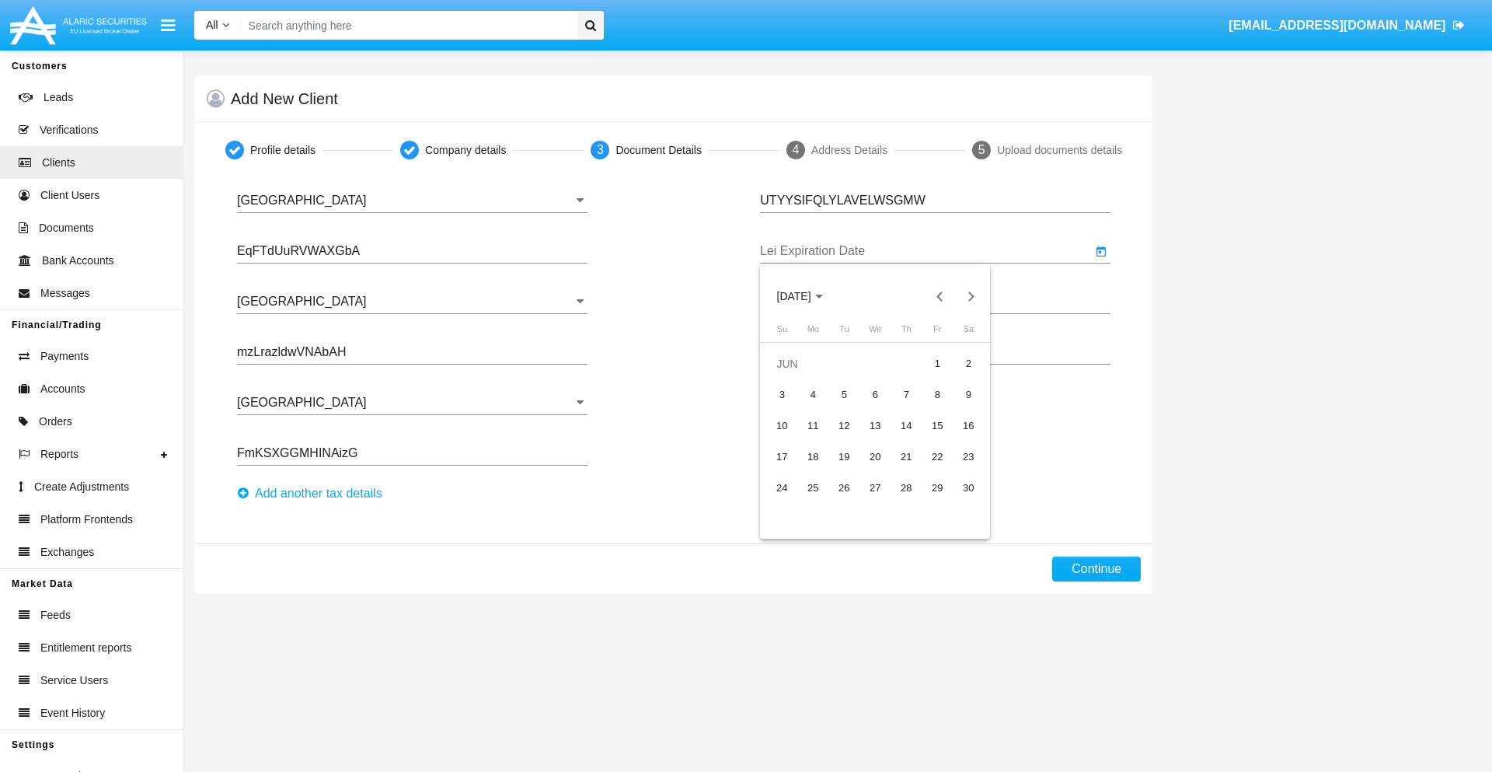
click at [937, 425] on div "15" at bounding box center [937, 426] width 28 height 28
type input "06/15/40"
type input "GhmQbHUpNwUmyBN"
type input "qnkBowalzCbcMoK"
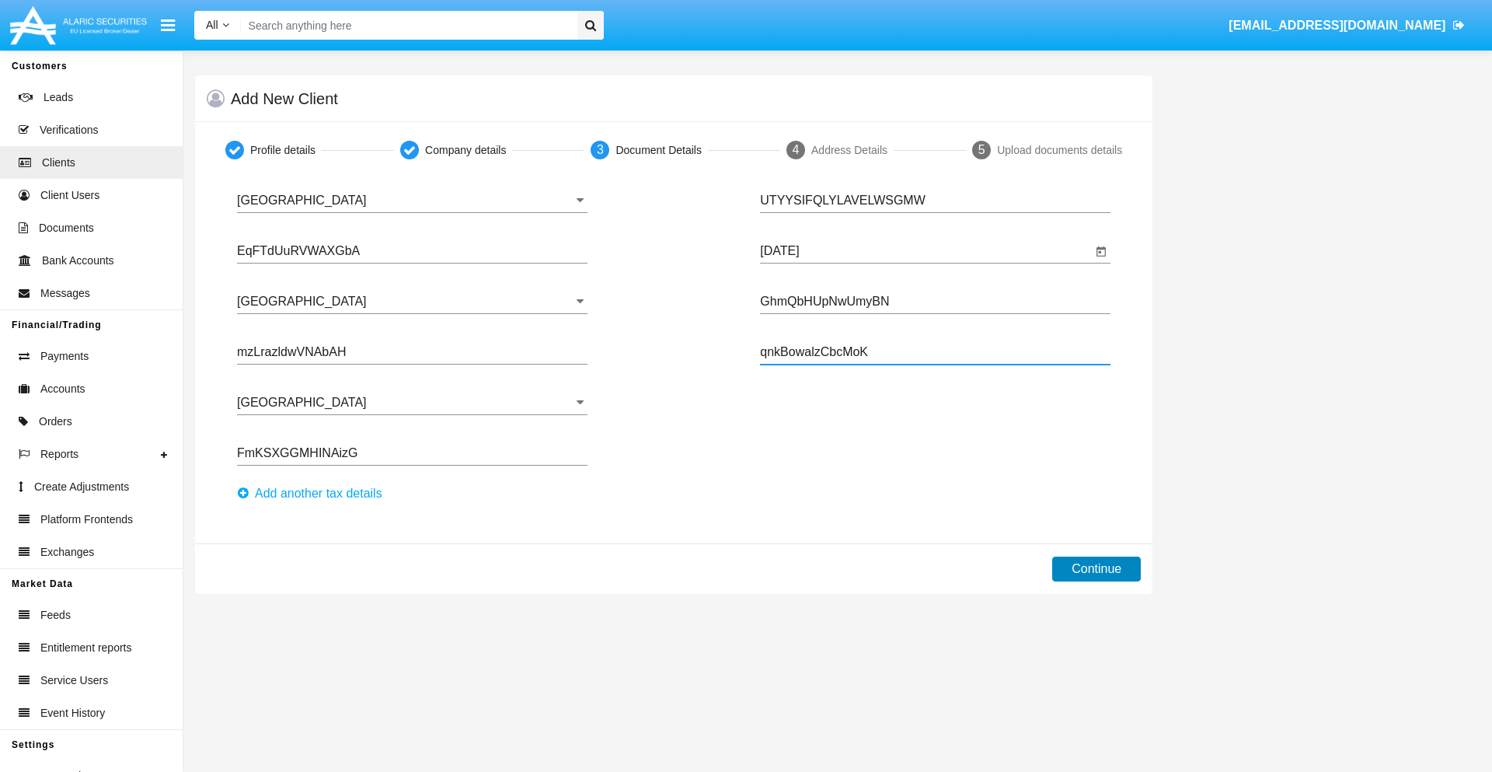
click at [1097, 569] on button "Continue" at bounding box center [1096, 569] width 89 height 25
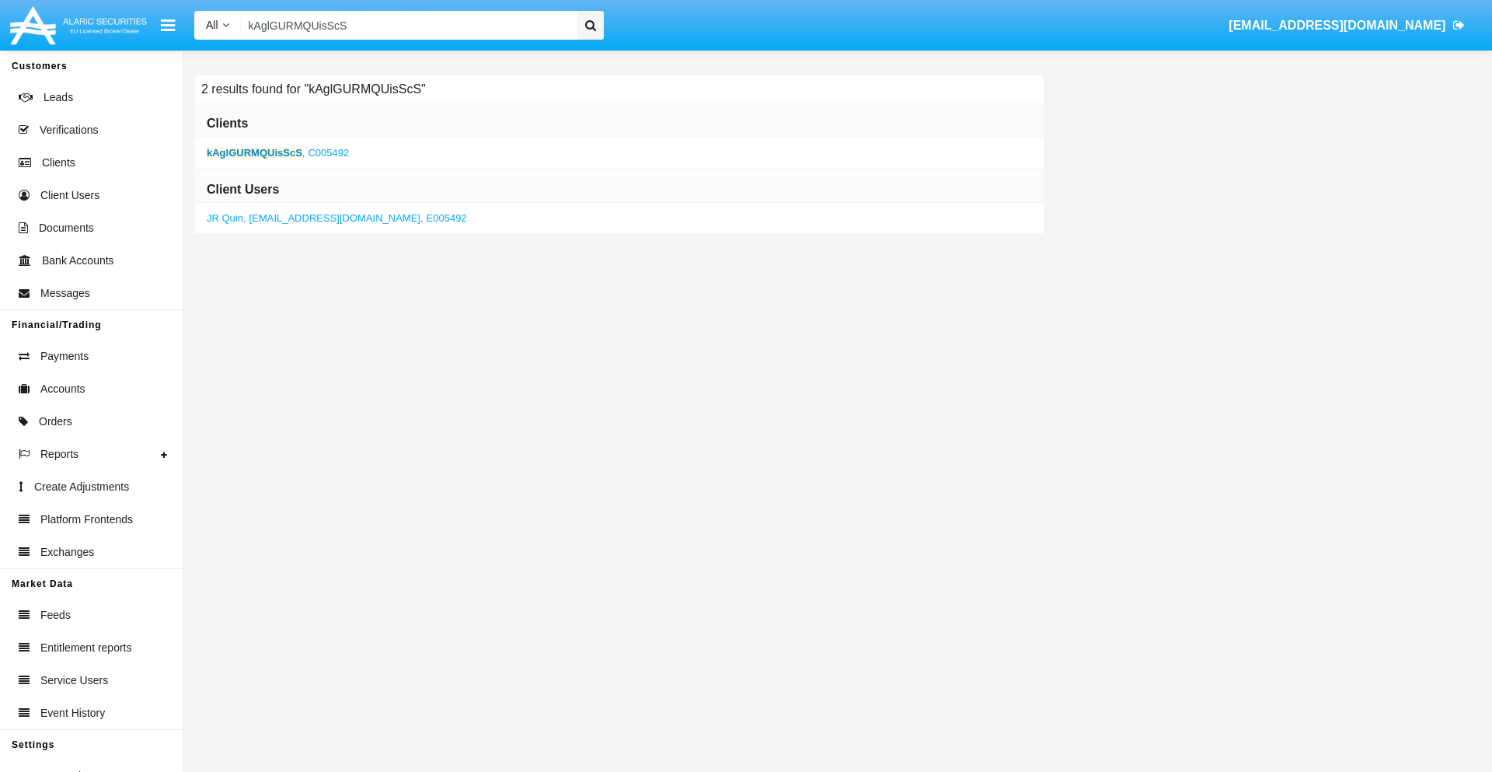
type input "kAglGURMQUisScS"
click at [254, 152] on b "kAglGURMQUisScS" at bounding box center [255, 153] width 96 height 12
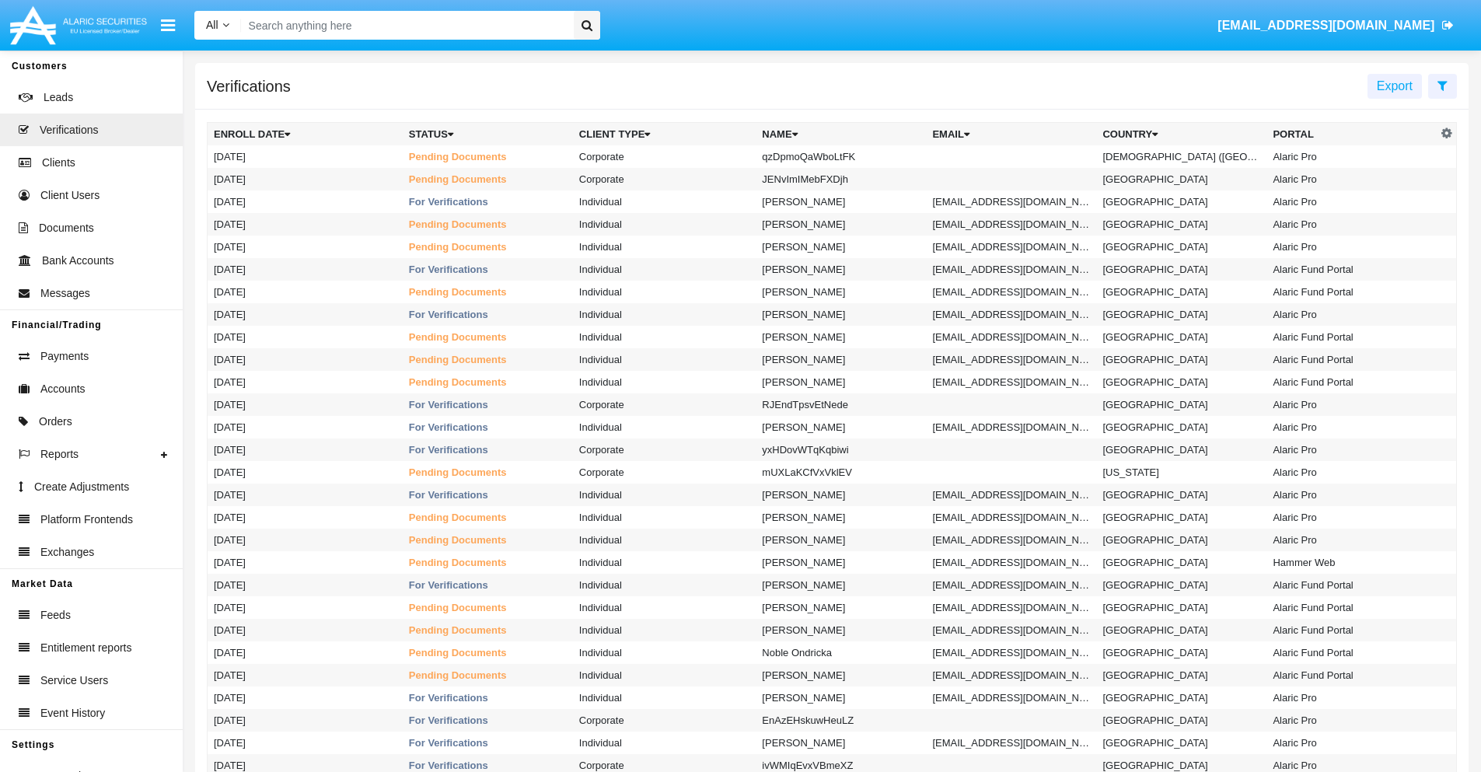
click at [1442, 85] on icon at bounding box center [1442, 85] width 10 height 12
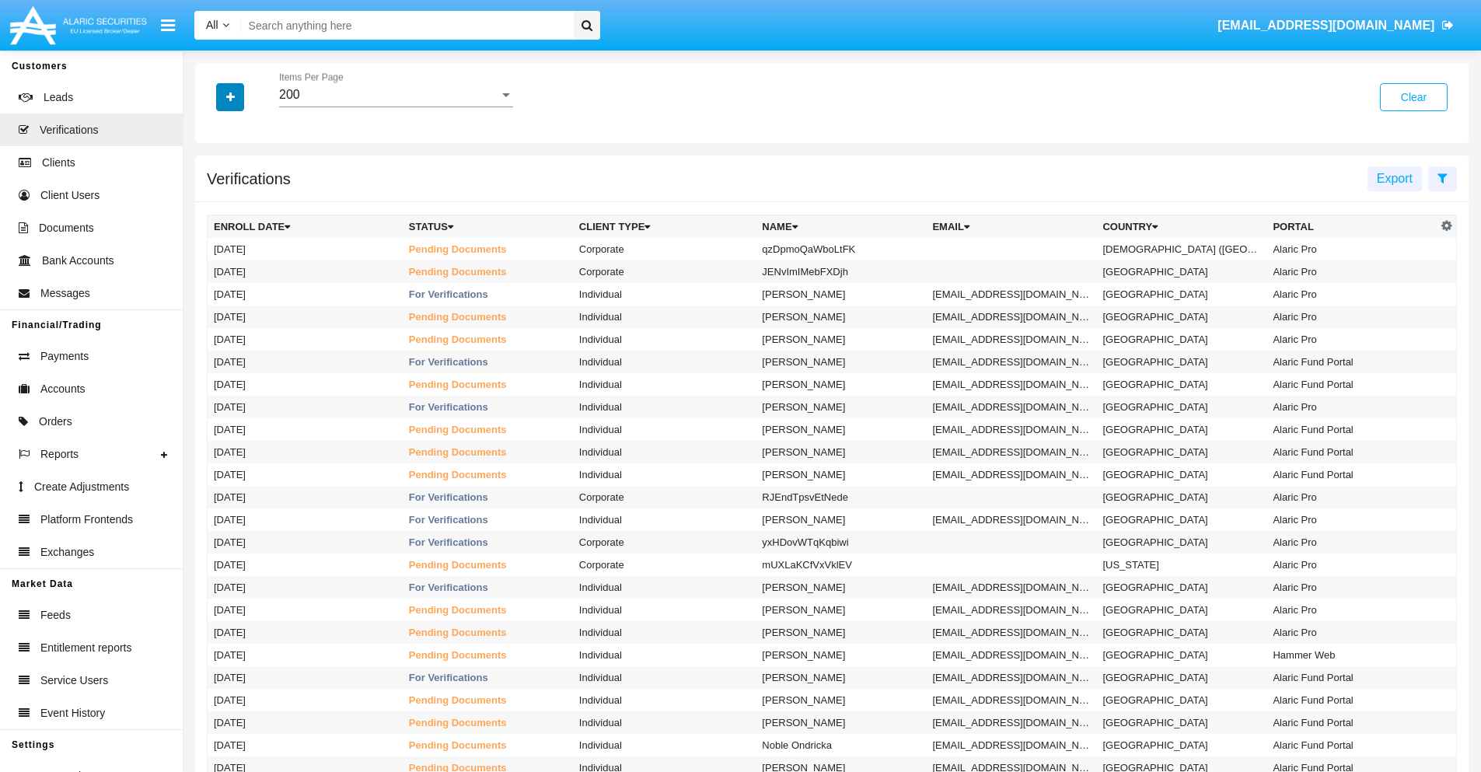
click at [230, 96] on icon "button" at bounding box center [230, 97] width 9 height 11
click at [242, 197] on span "Name" at bounding box center [242, 196] width 33 height 19
click at [214, 203] on input "Name" at bounding box center [213, 203] width 1 height 1
checkbox input "true"
click at [230, 96] on icon "button" at bounding box center [230, 97] width 9 height 11
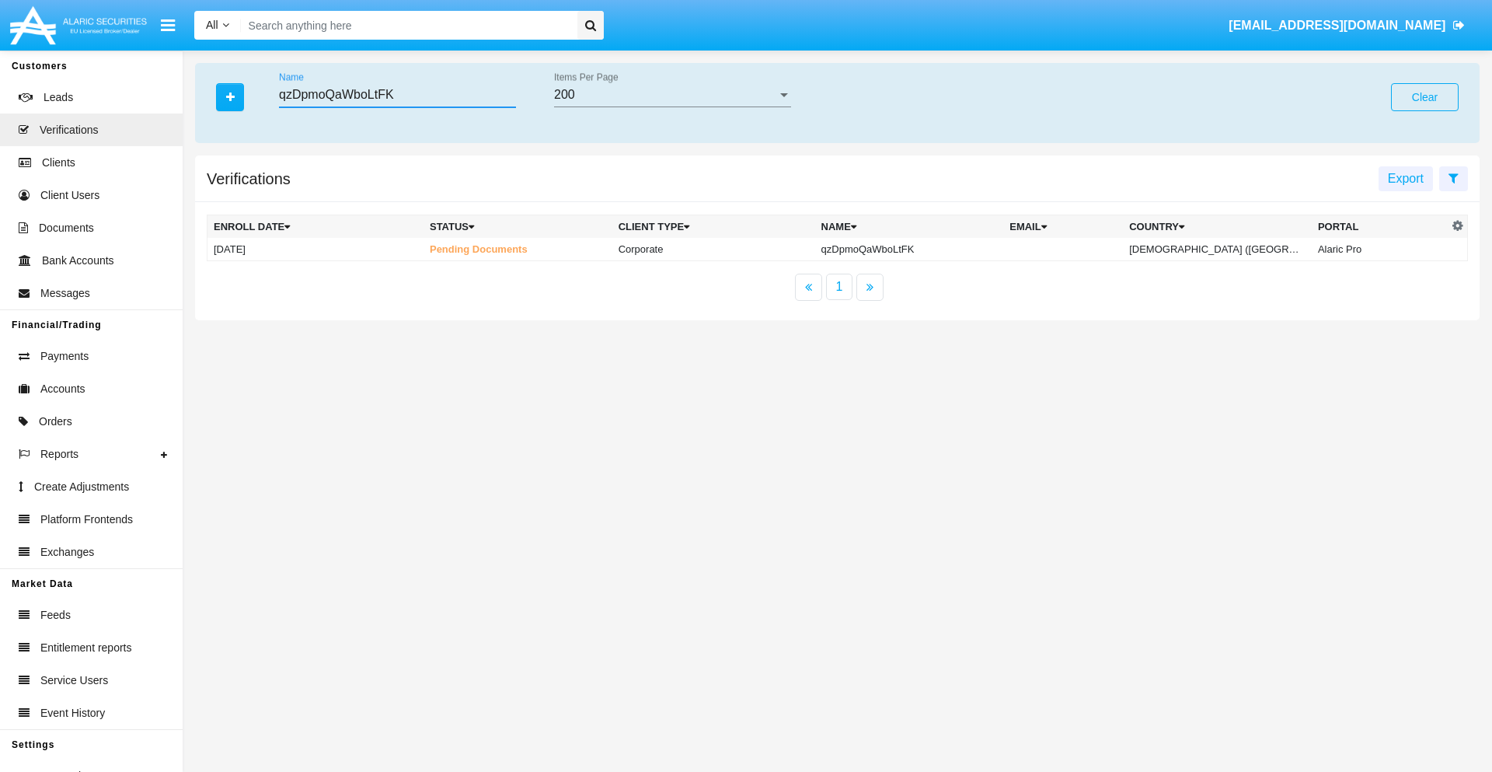
type input "qzDpmoQaWboLtFK"
click at [912, 249] on td "qzDpmoQaWboLtFK" at bounding box center [909, 249] width 189 height 23
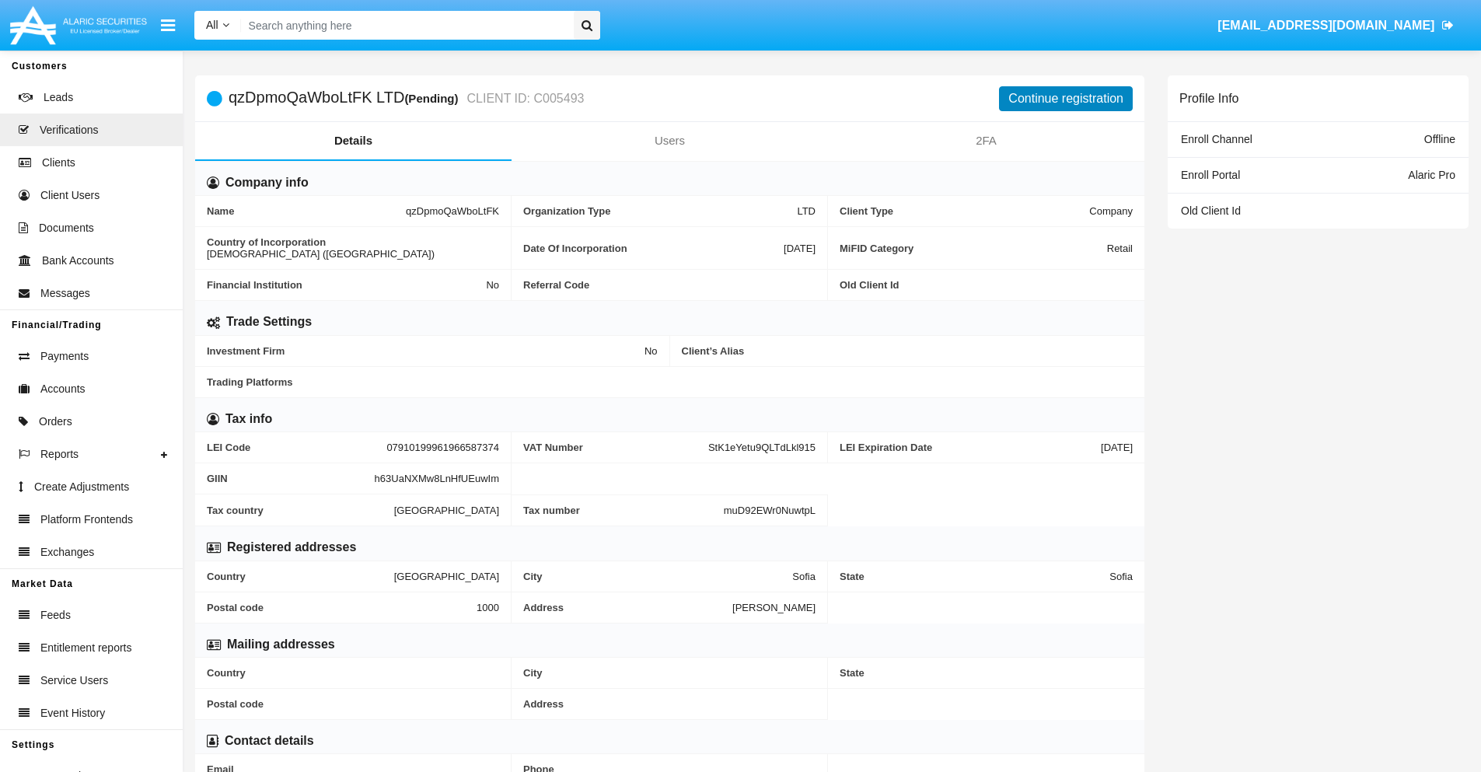
click at [1066, 98] on button "Continue registration" at bounding box center [1066, 98] width 134 height 25
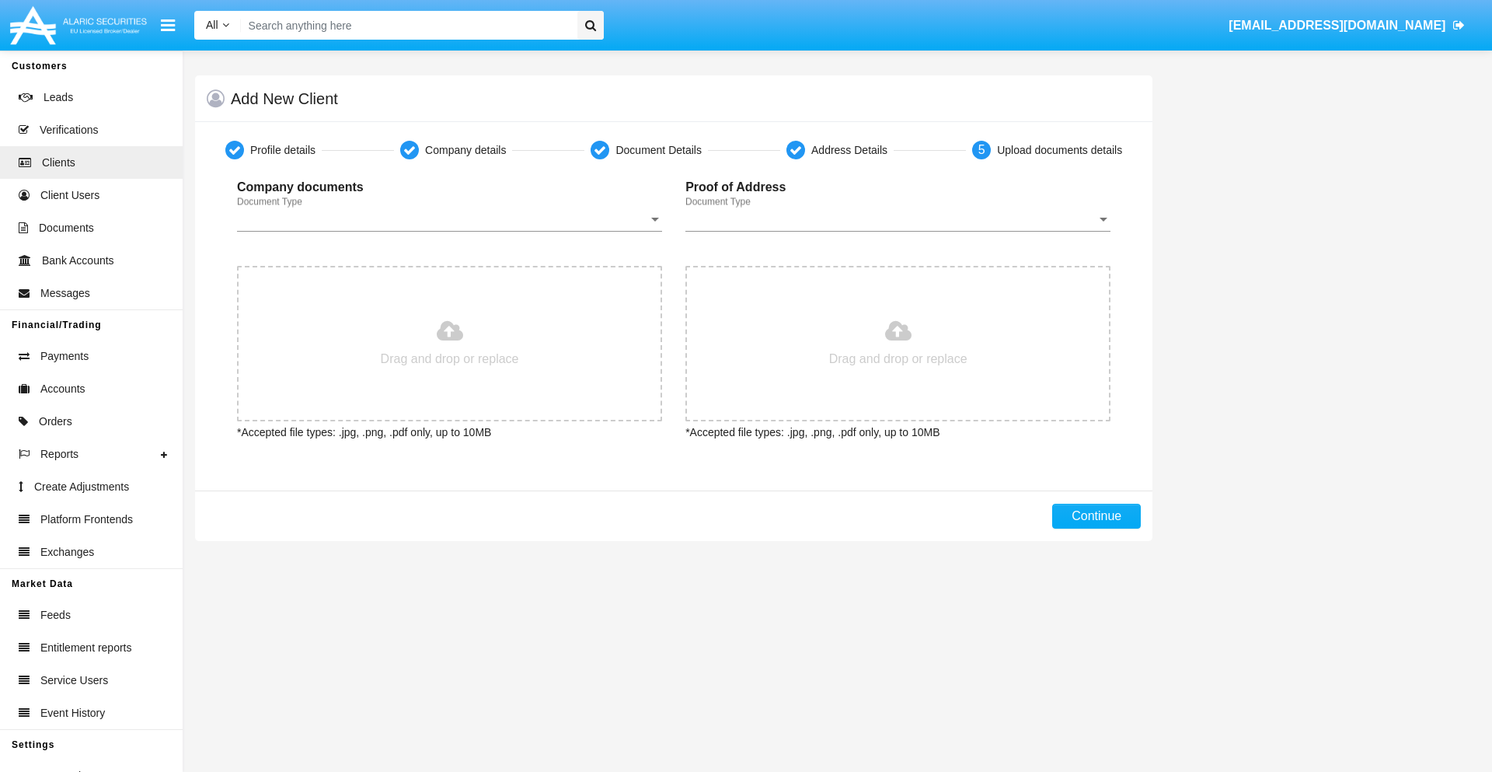
click at [449, 219] on span "Document Type" at bounding box center [442, 219] width 411 height 14
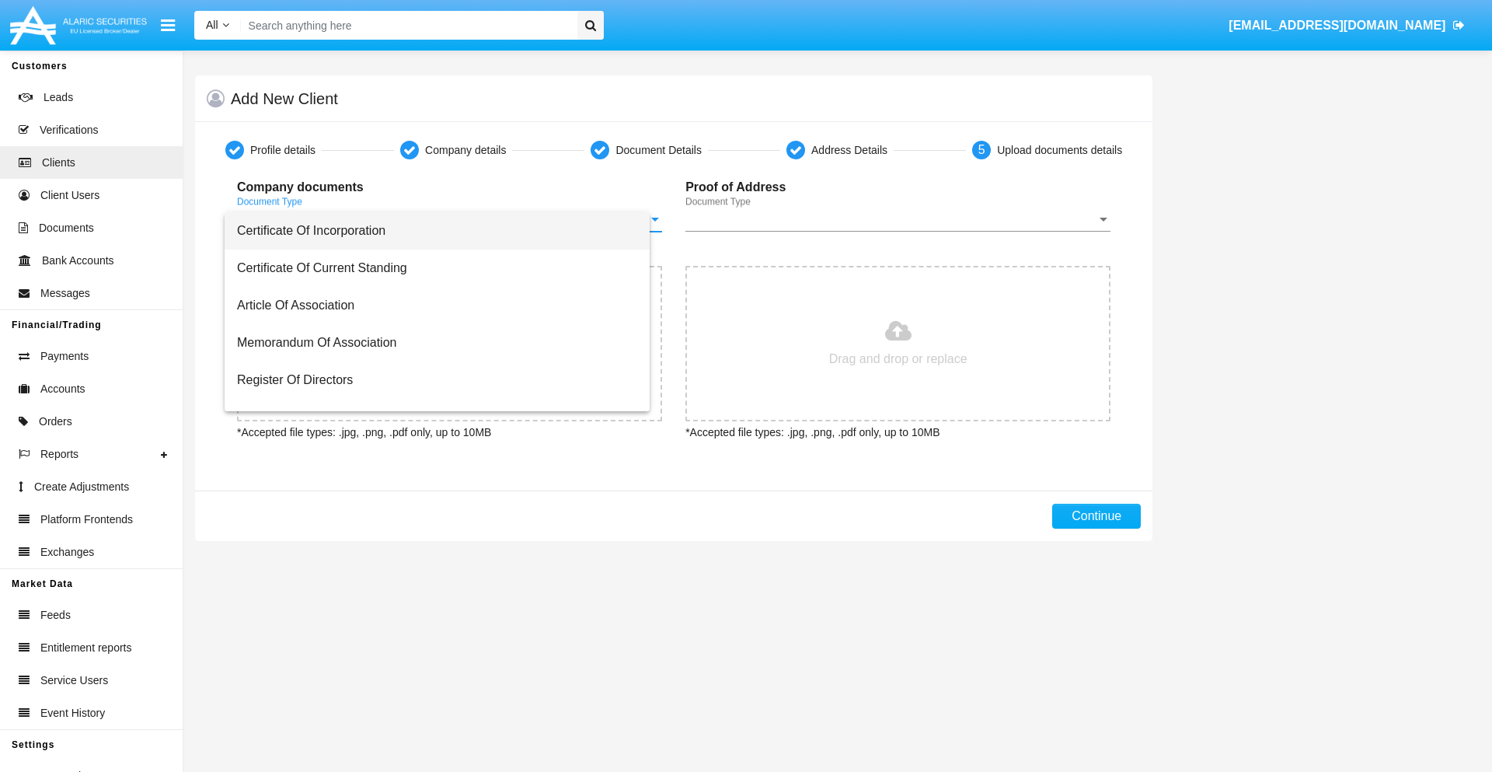
click at [444, 231] on span "Certificate Of Incorporation" at bounding box center [437, 230] width 400 height 37
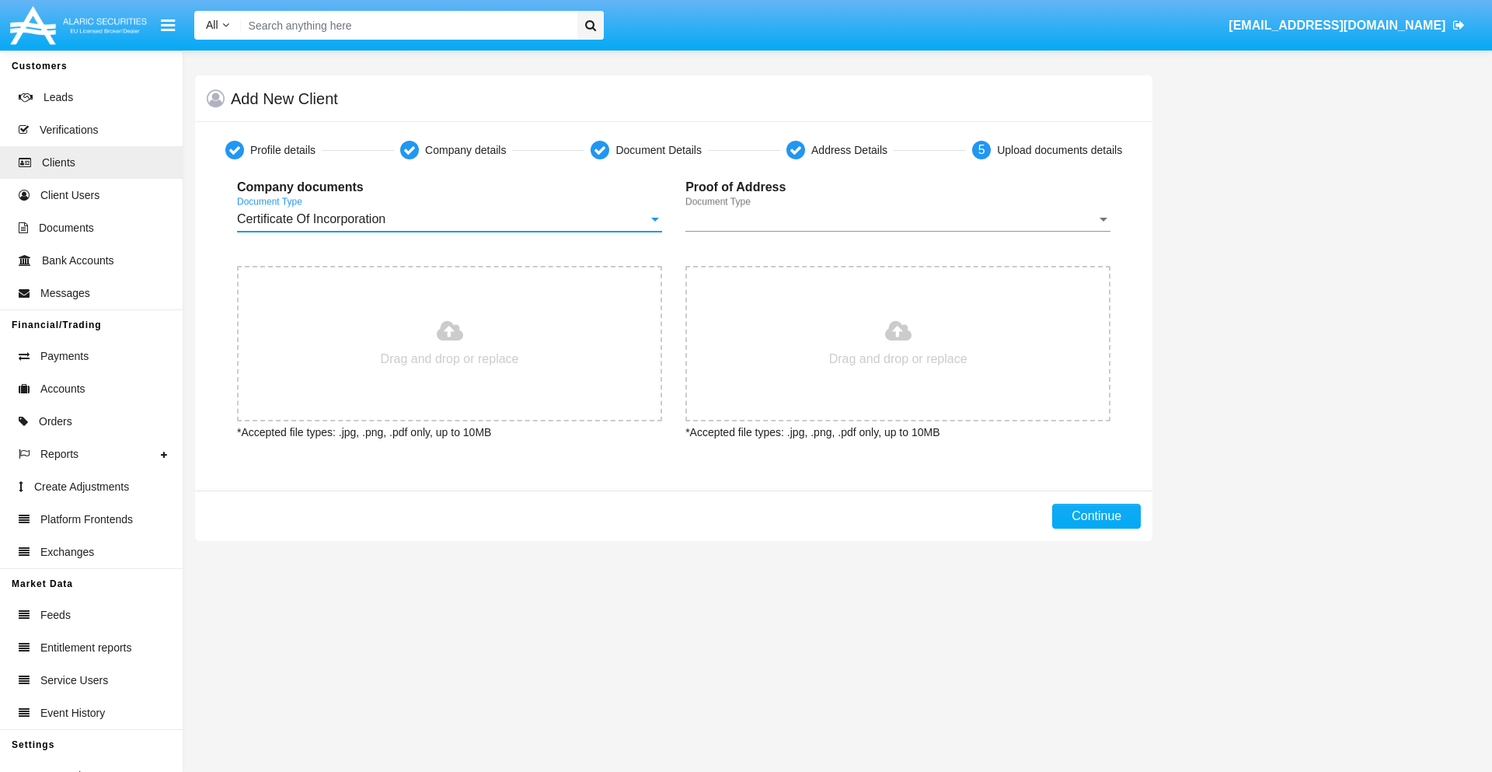
type input "C:\fakepath\passport.png"
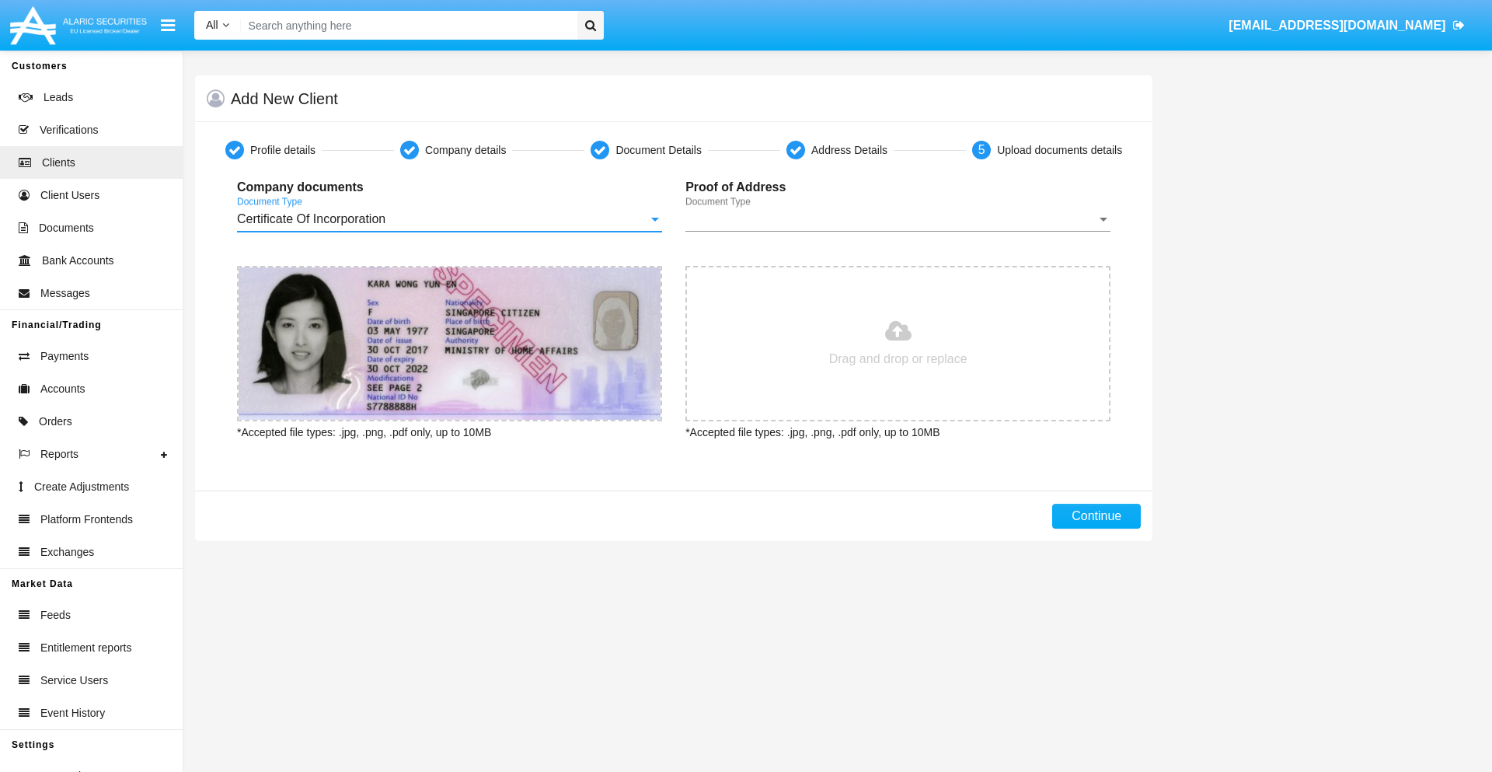
click at [898, 219] on span "Document Type" at bounding box center [891, 219] width 411 height 14
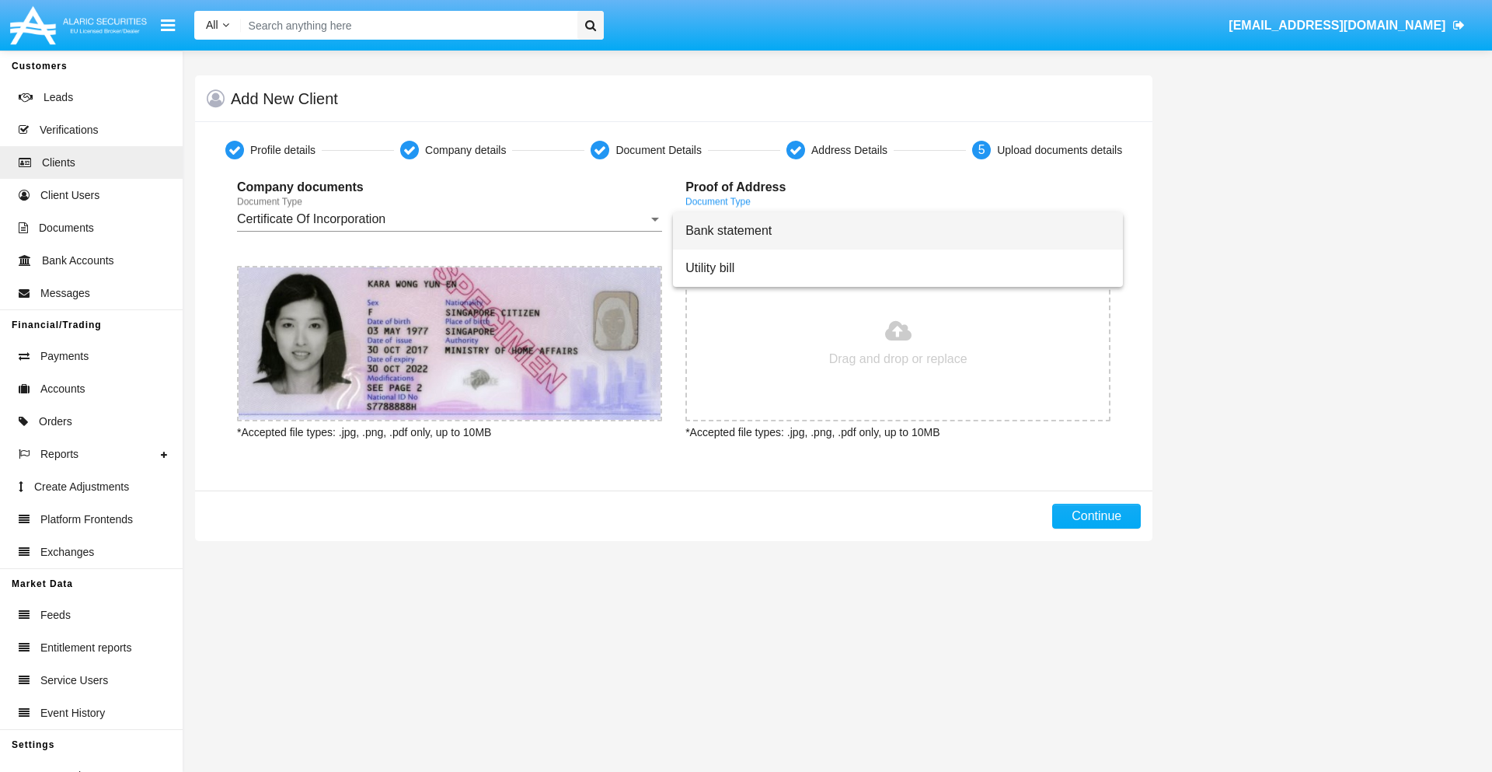
click at [898, 231] on span "Bank statement" at bounding box center [898, 230] width 425 height 37
type input "C:\fakepath\bank-statement.png"
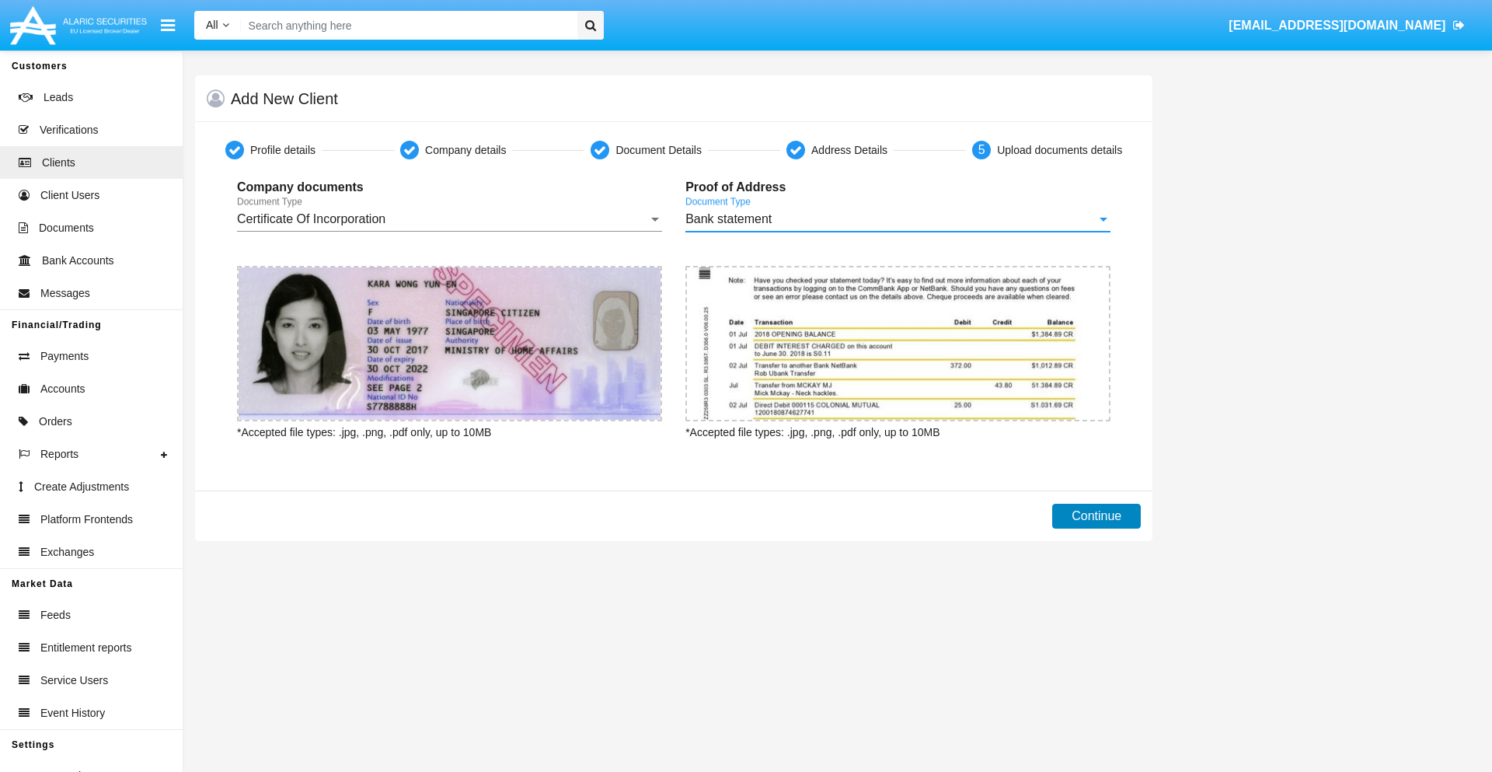
click at [1097, 516] on button "Continue" at bounding box center [1096, 516] width 89 height 25
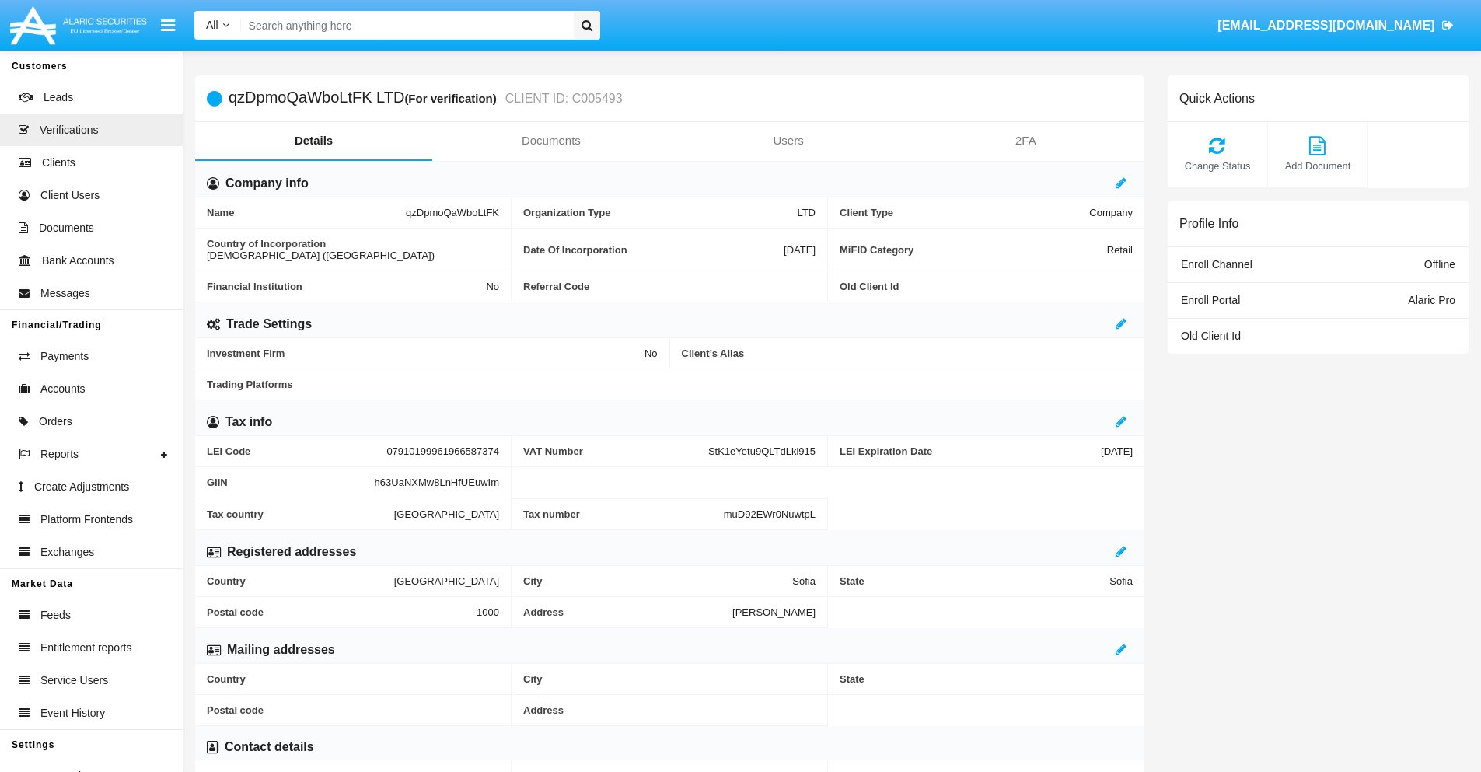
click at [550, 141] on link "Documents" at bounding box center [550, 140] width 237 height 37
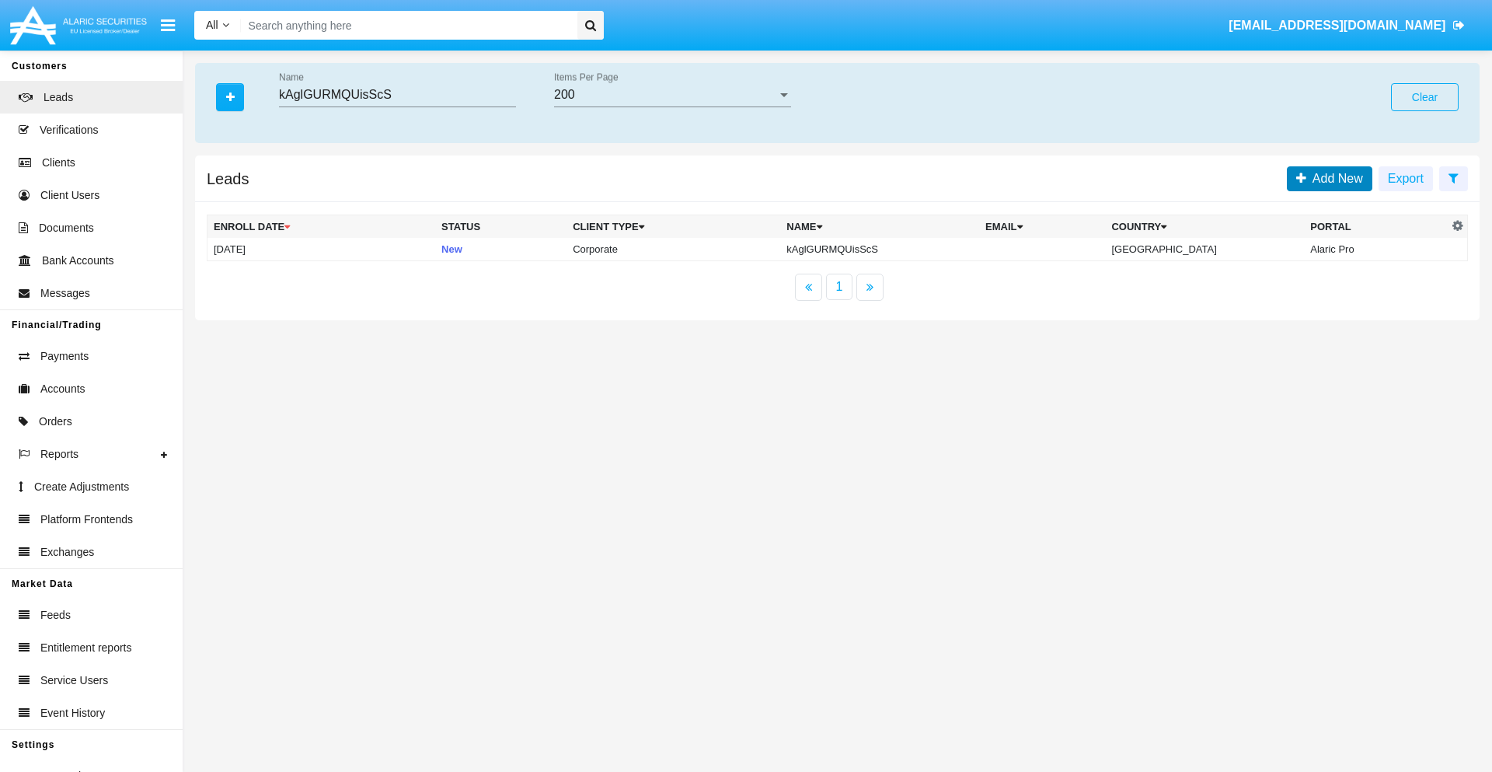
click at [1335, 178] on span "Add New" at bounding box center [1335, 178] width 57 height 13
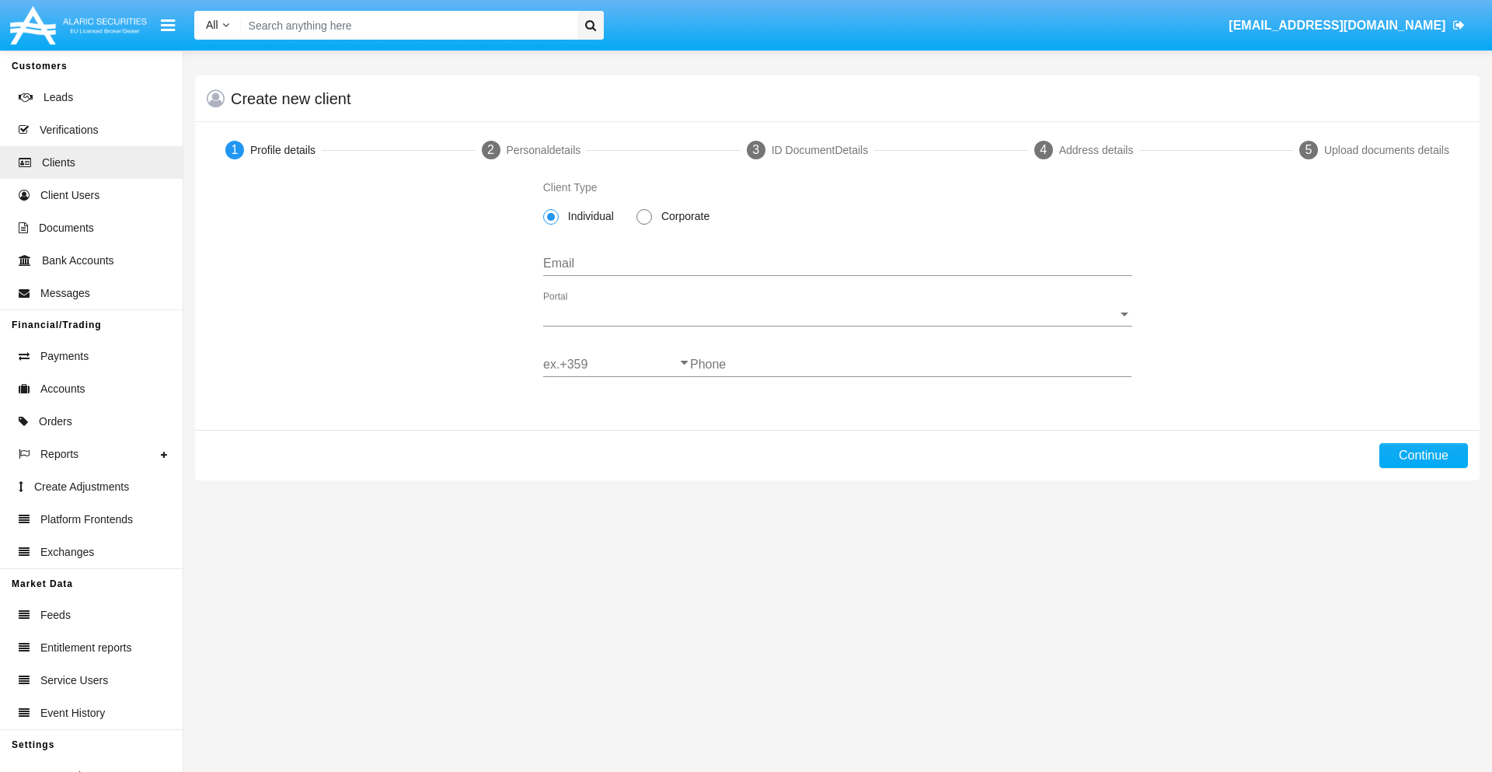
click at [682, 216] on span "Corporate" at bounding box center [682, 216] width 61 height 16
click at [644, 225] on input "Corporate" at bounding box center [644, 225] width 1 height 1
radio input "true"
type input "[EMAIL_ADDRESS][DOMAIN_NAME]"
click at [837, 314] on span "Portal" at bounding box center [830, 314] width 575 height 14
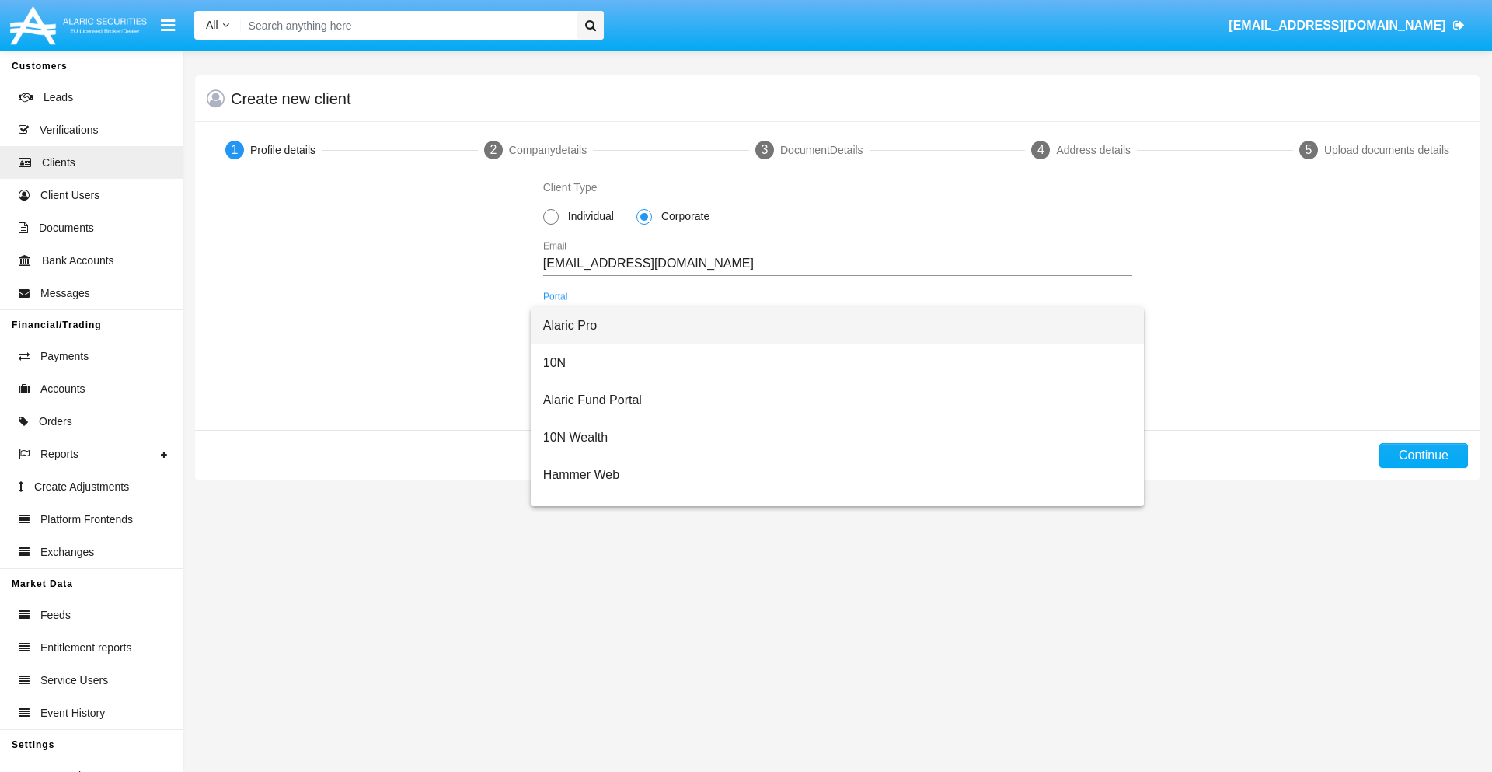
click at [832, 326] on span "Alaric Pro" at bounding box center [837, 325] width 589 height 37
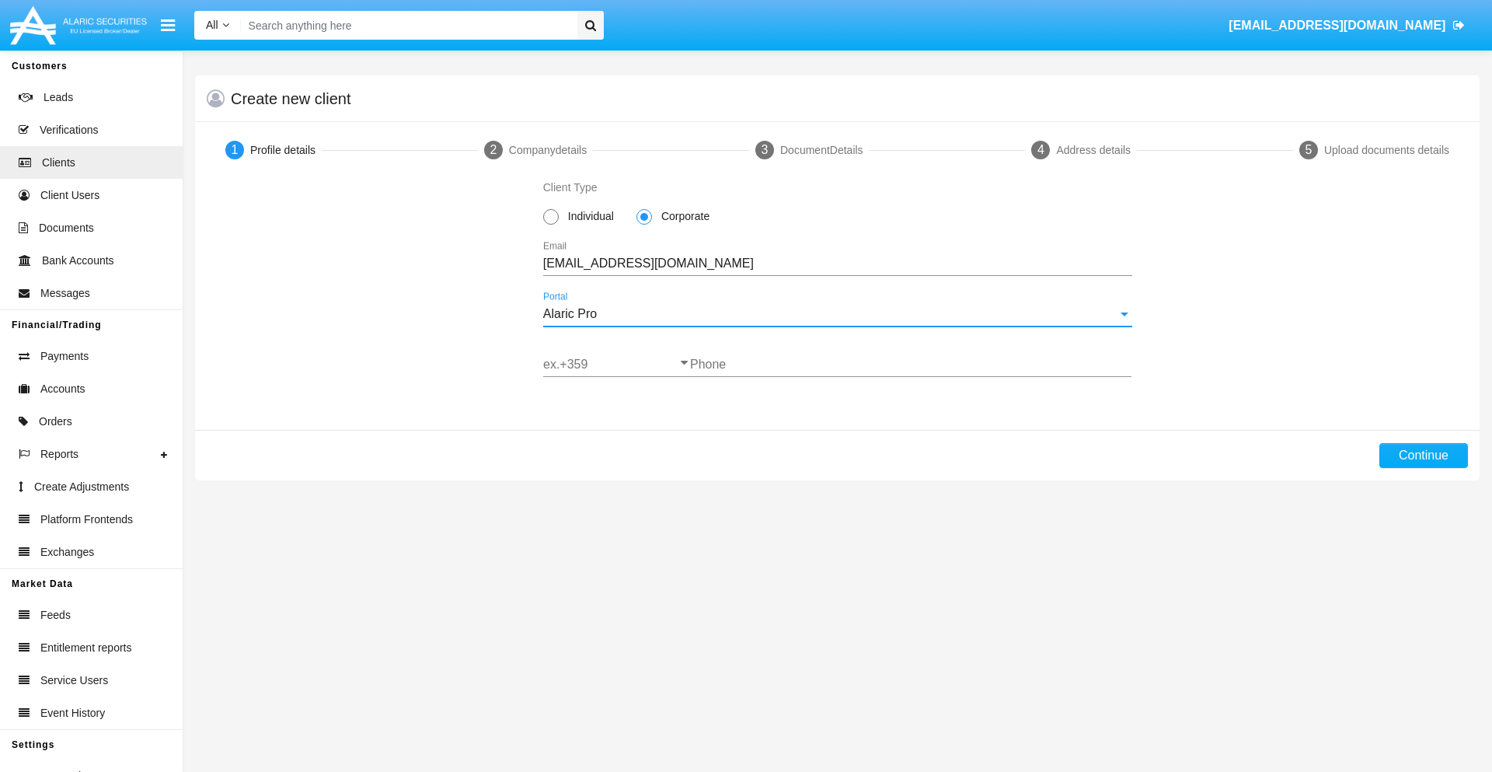
click at [616, 365] on input "ex.+359" at bounding box center [616, 365] width 147 height 14
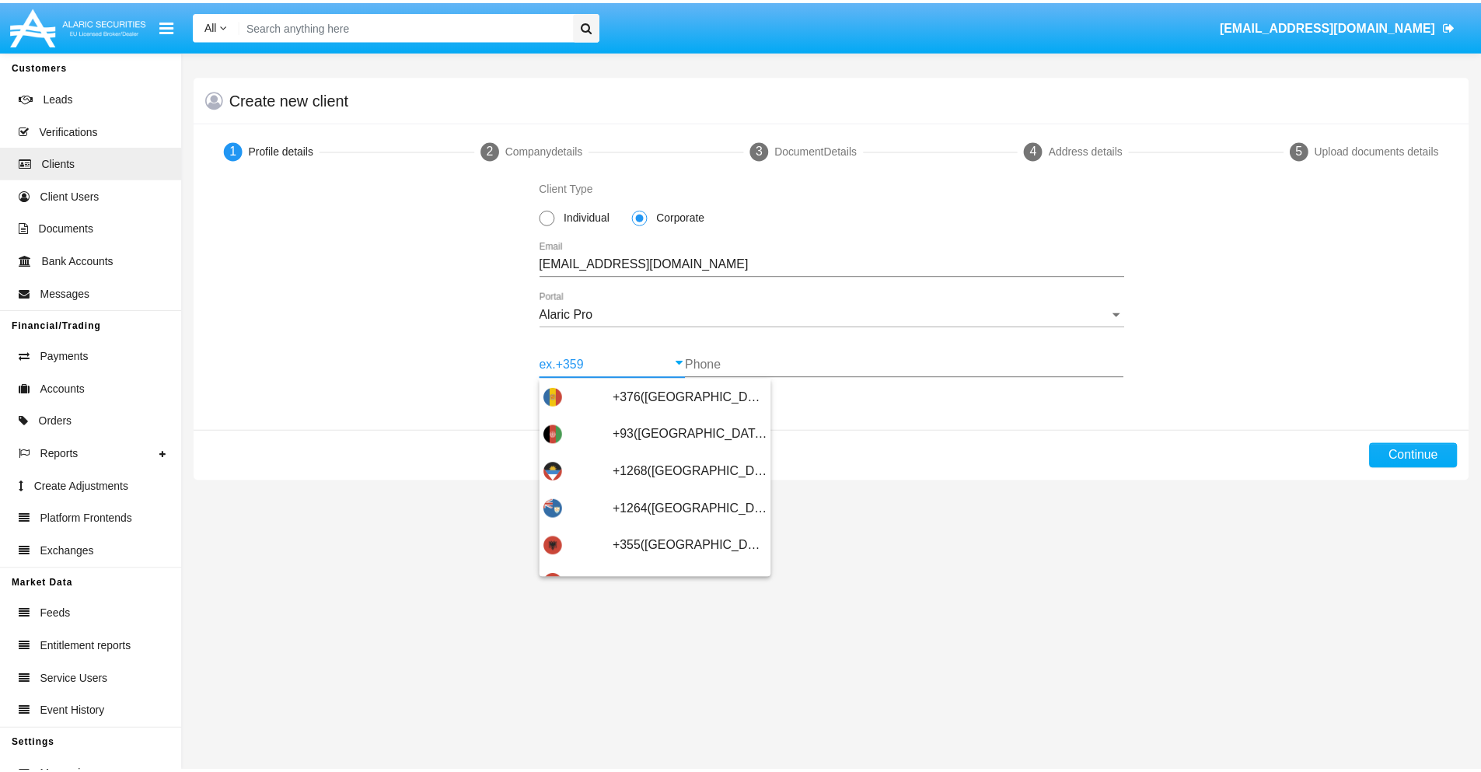
scroll to position [510, 0]
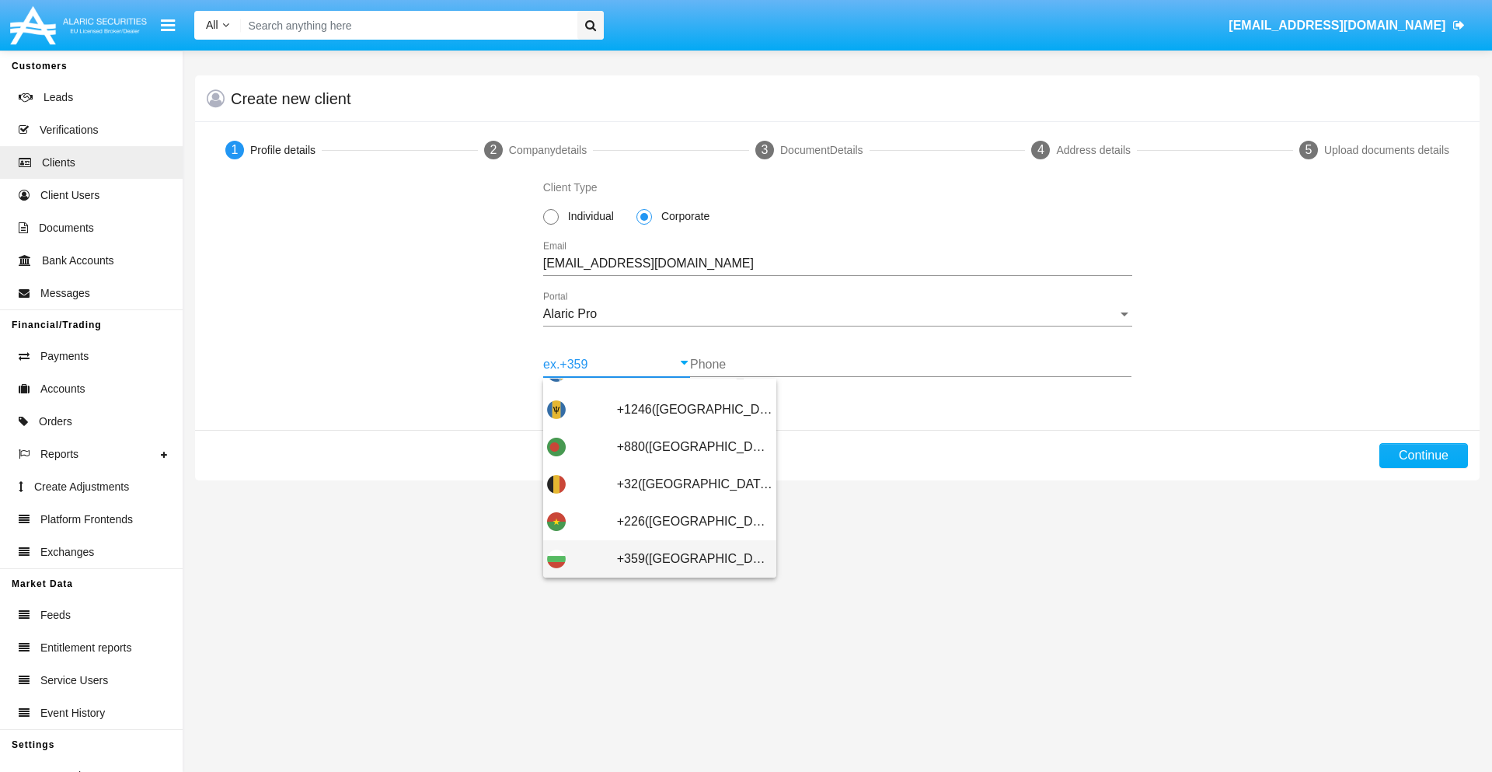
click at [682, 559] on span "+359([GEOGRAPHIC_DATA])" at bounding box center [694, 558] width 155 height 37
type input "+359([GEOGRAPHIC_DATA])"
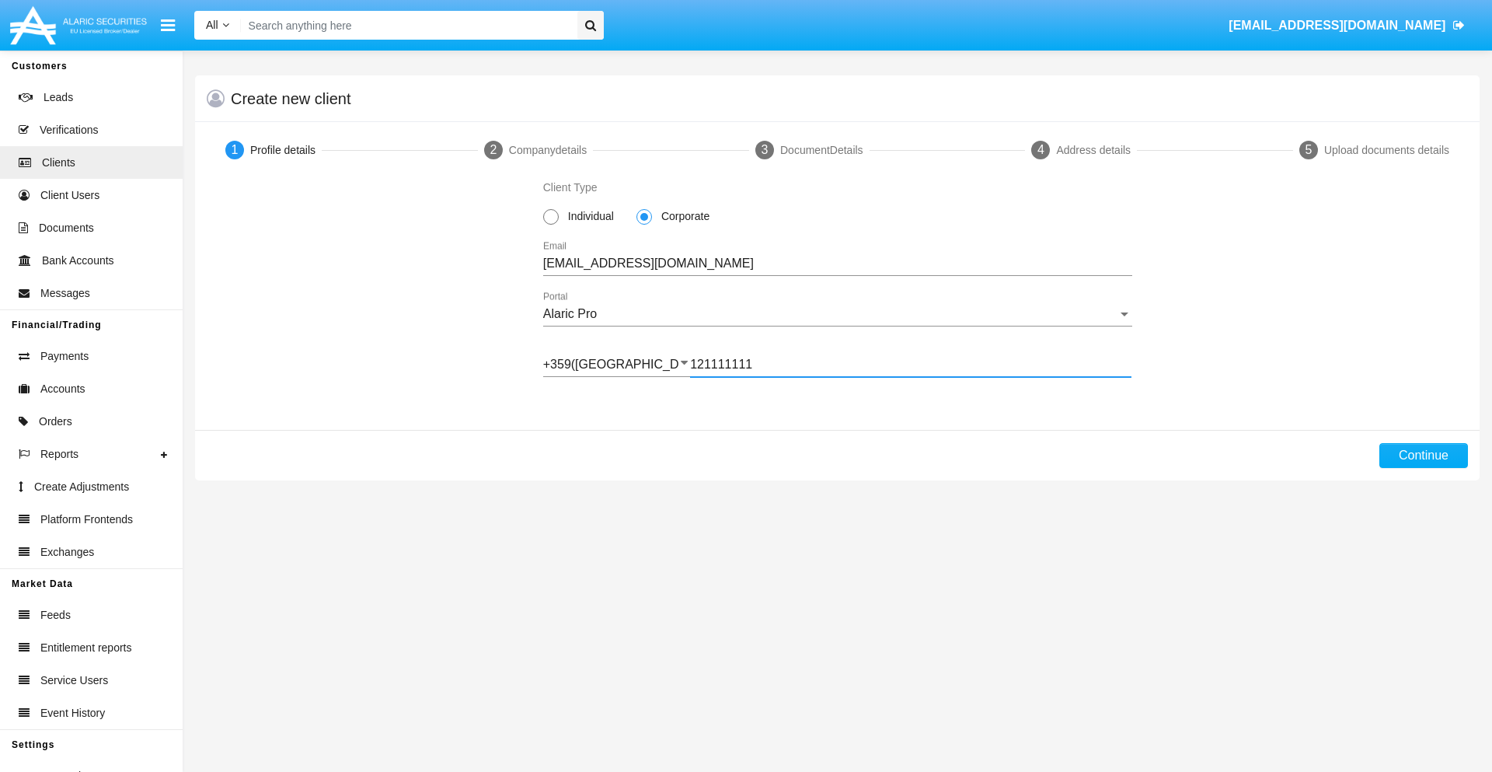
type input "121111111"
click at [1423, 455] on button "Continue" at bounding box center [1424, 455] width 89 height 25
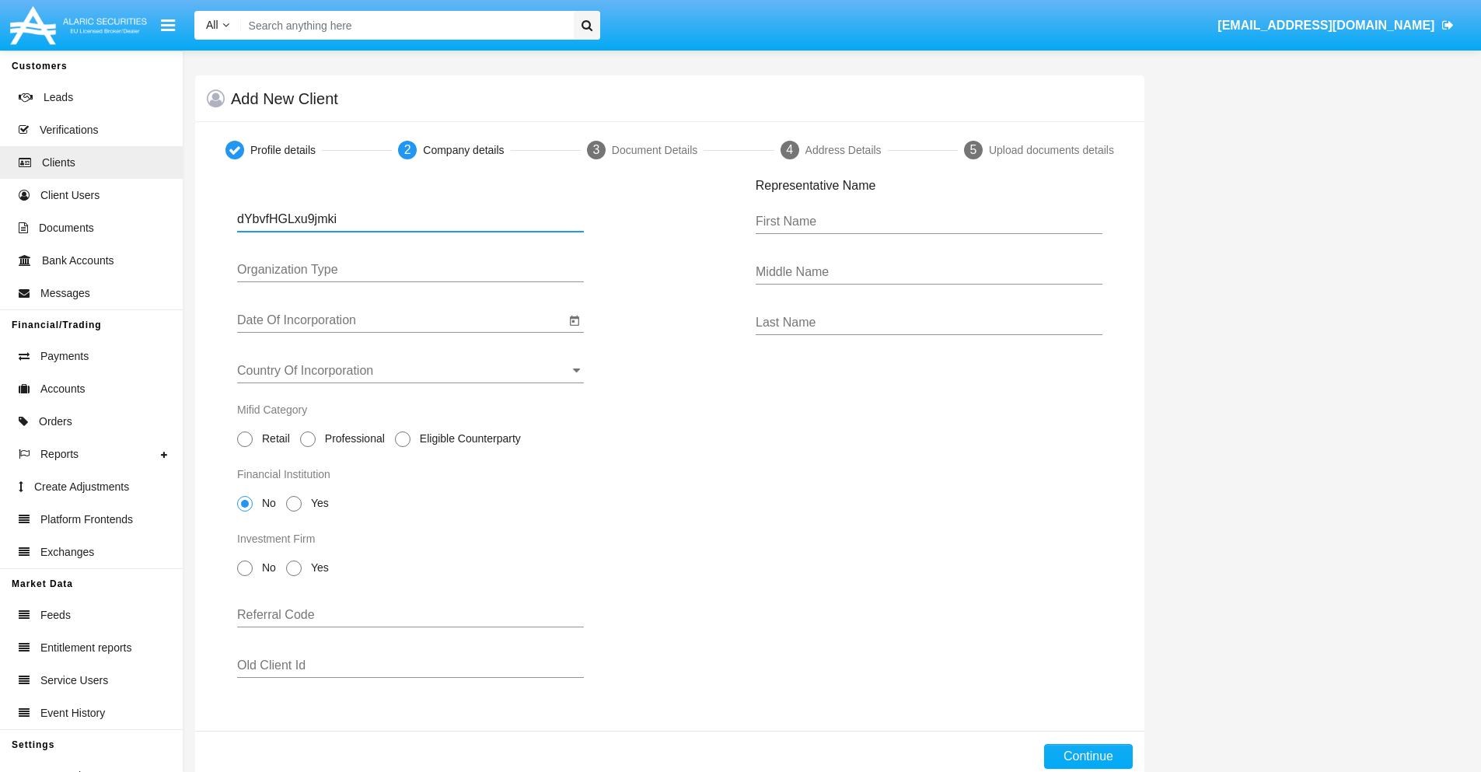
type input "dYbvfHGLxu9jmki"
type input "LTD"
click at [401, 320] on input "Date Of Incorporation" at bounding box center [401, 320] width 328 height 14
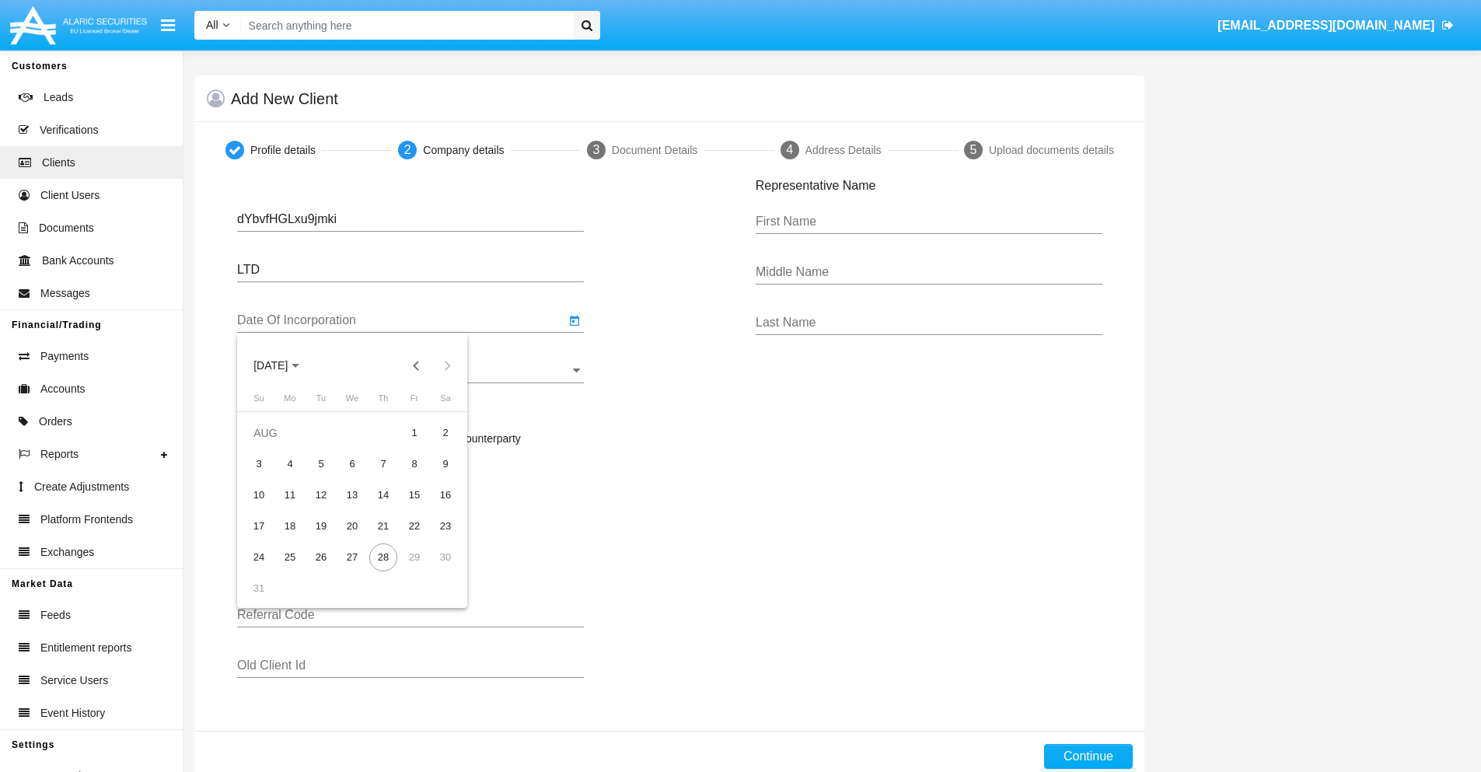
click at [284, 365] on span "[DATE]" at bounding box center [270, 366] width 34 height 12
click at [416, 365] on button "Previous 20 years" at bounding box center [416, 365] width 31 height 31
click at [379, 569] on div "2000" at bounding box center [379, 569] width 49 height 28
click at [270, 445] on div "JAN" at bounding box center [270, 445] width 49 height 28
click at [445, 432] on div "1" at bounding box center [445, 433] width 28 height 28
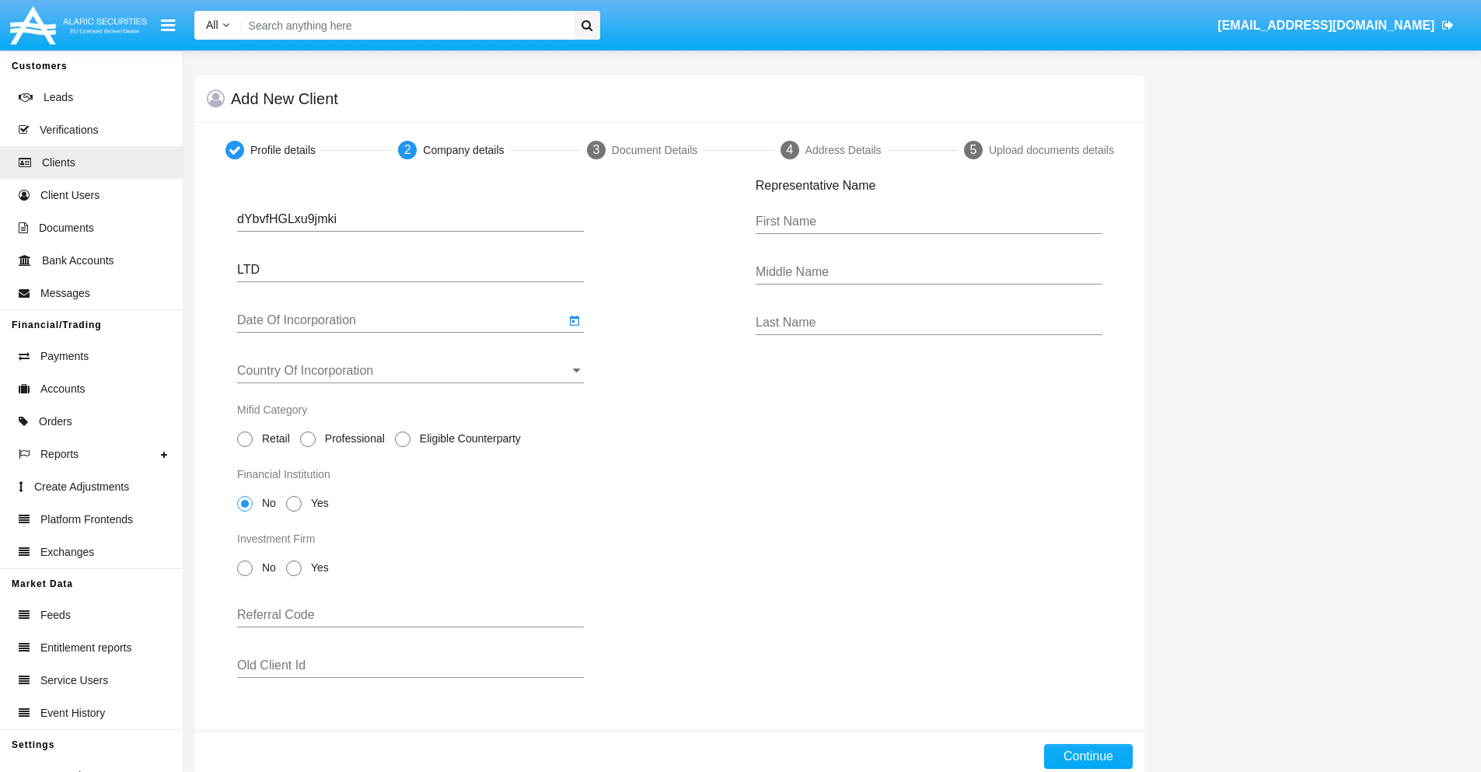
type input "[DATE]"
click at [410, 371] on input "Country Of Incorporation" at bounding box center [410, 371] width 347 height 14
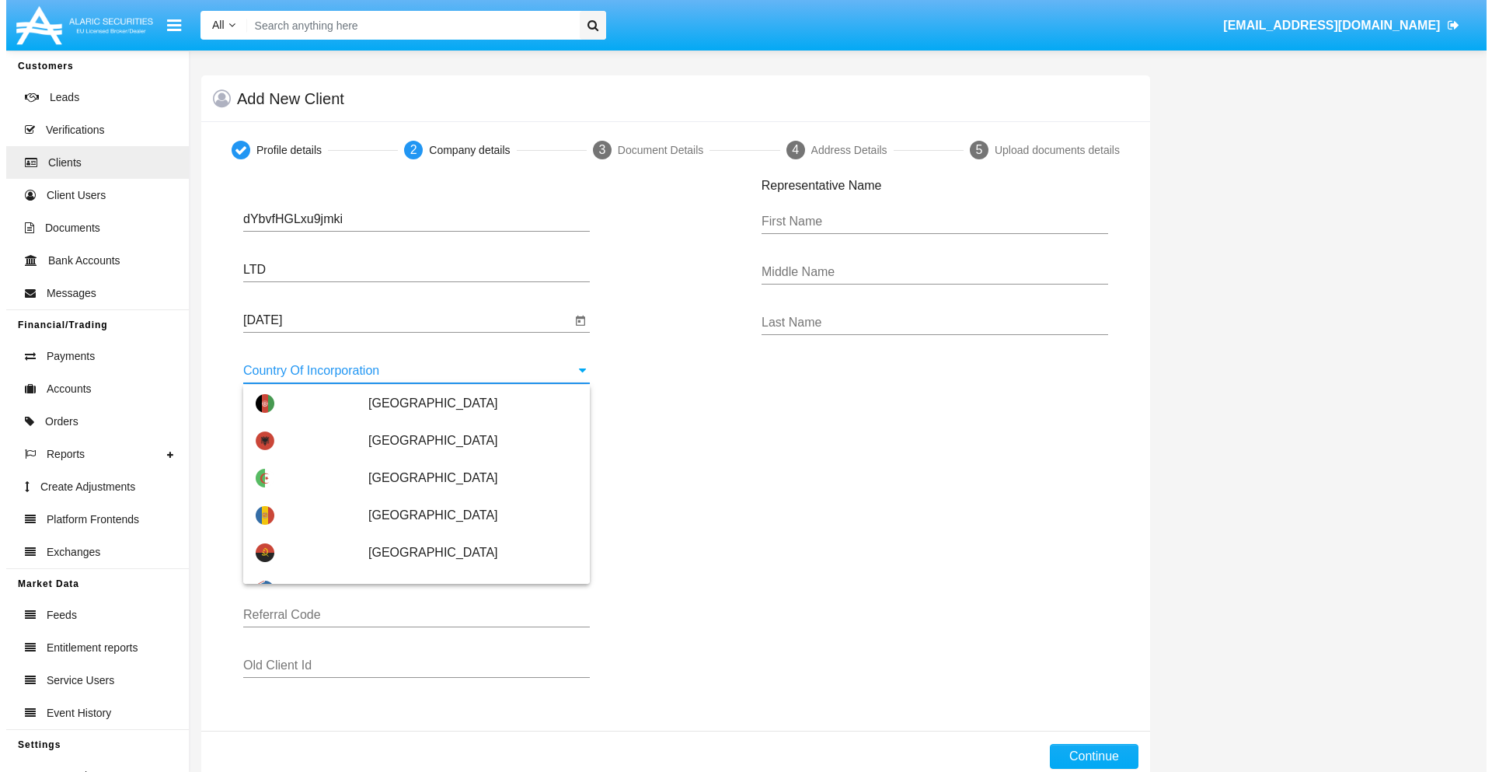
scroll to position [4390, 0]
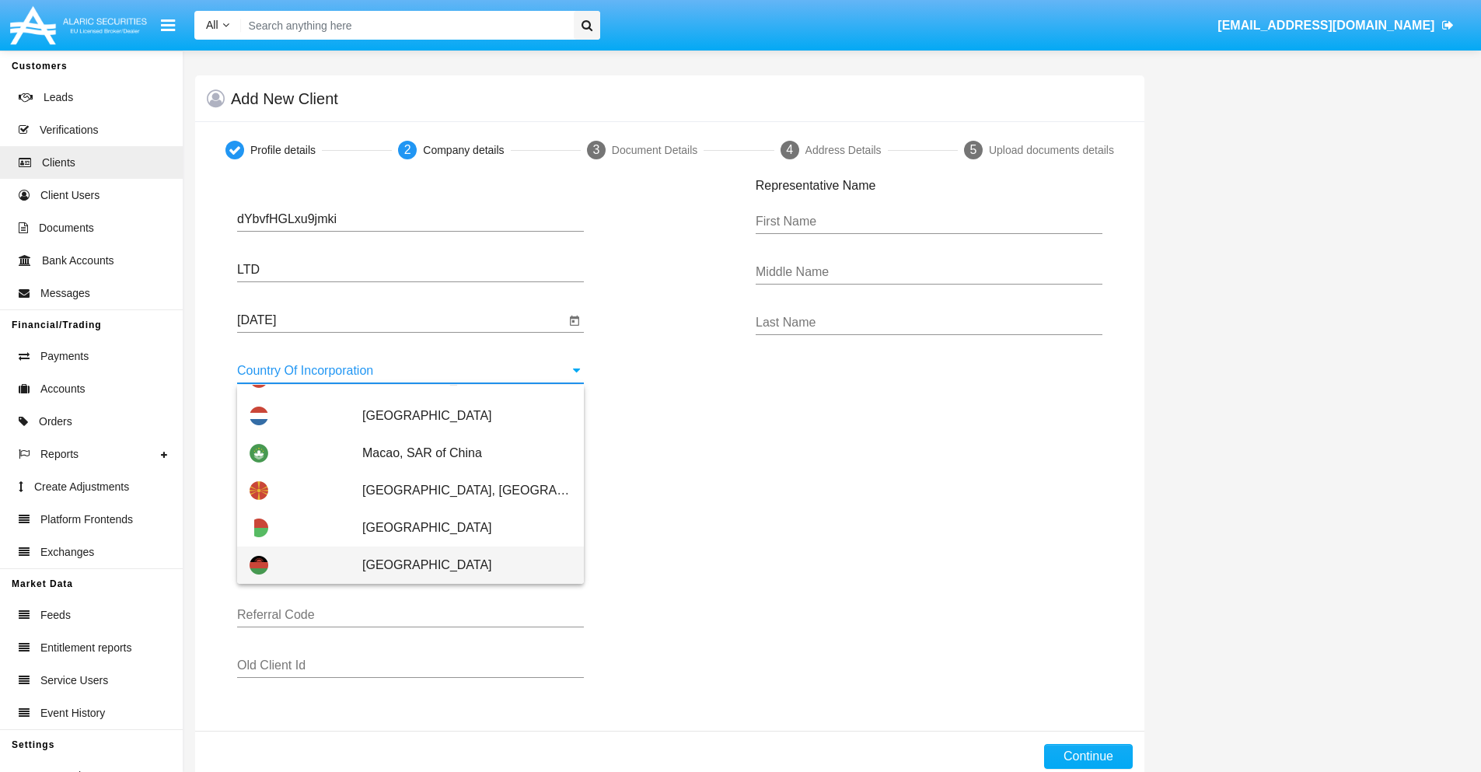
click at [459, 565] on span "[GEOGRAPHIC_DATA]" at bounding box center [466, 564] width 209 height 37
type input "[GEOGRAPHIC_DATA]"
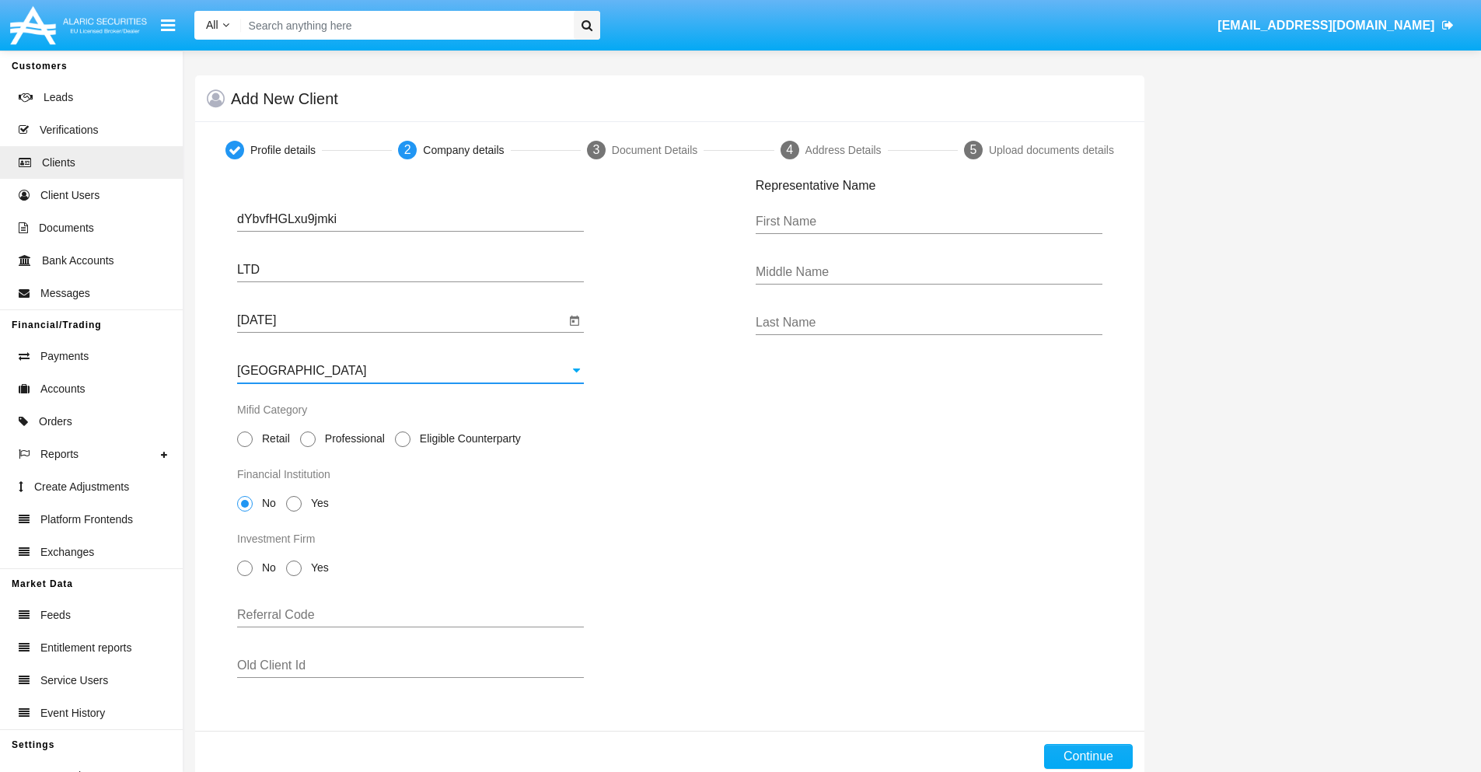
click at [351, 438] on span "Professional" at bounding box center [352, 439] width 73 height 16
click at [308, 447] on input "Professional" at bounding box center [307, 447] width 1 height 1
radio input "true"
click at [266, 503] on span "No" at bounding box center [266, 503] width 27 height 16
click at [245, 511] on input "No" at bounding box center [244, 511] width 1 height 1
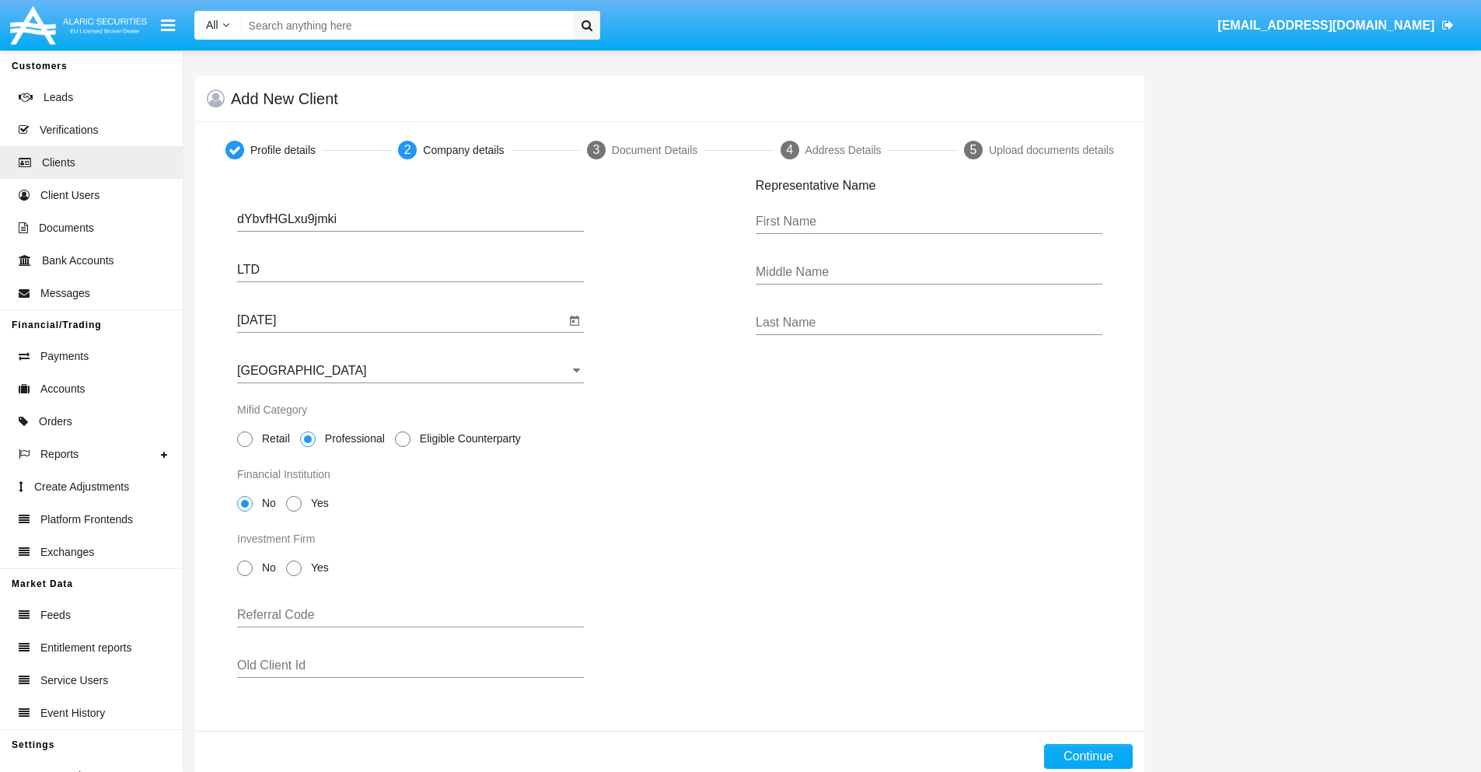
click at [266, 567] on span "No" at bounding box center [266, 568] width 27 height 16
click at [245, 576] on input "No" at bounding box center [244, 576] width 1 height 1
radio input "true"
type input "BSIsHQhgLdEalfH"
type input "PlPICLFqSOFdEut"
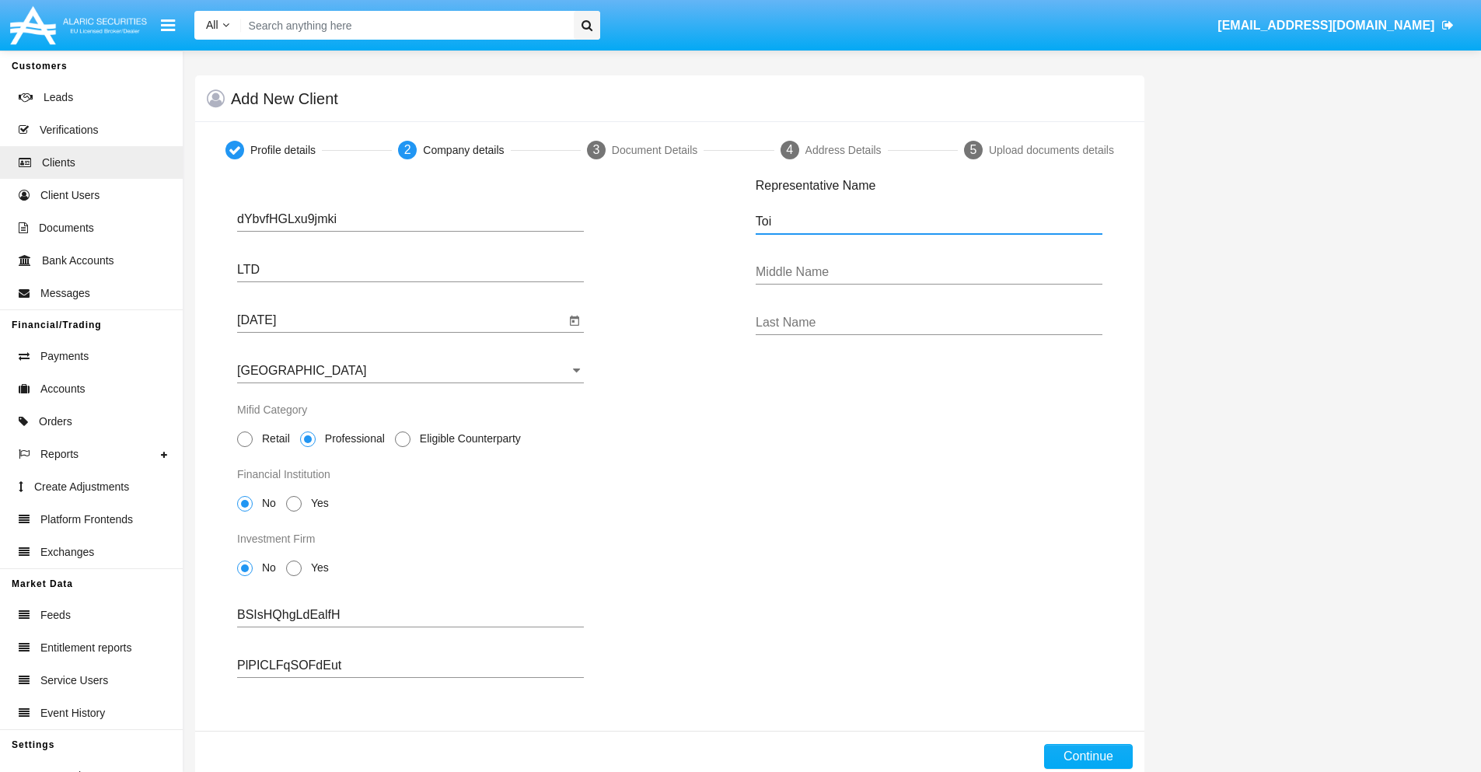
type input "Toi"
type input "[PERSON_NAME]"
click at [1087, 756] on button "Continue" at bounding box center [1088, 756] width 89 height 25
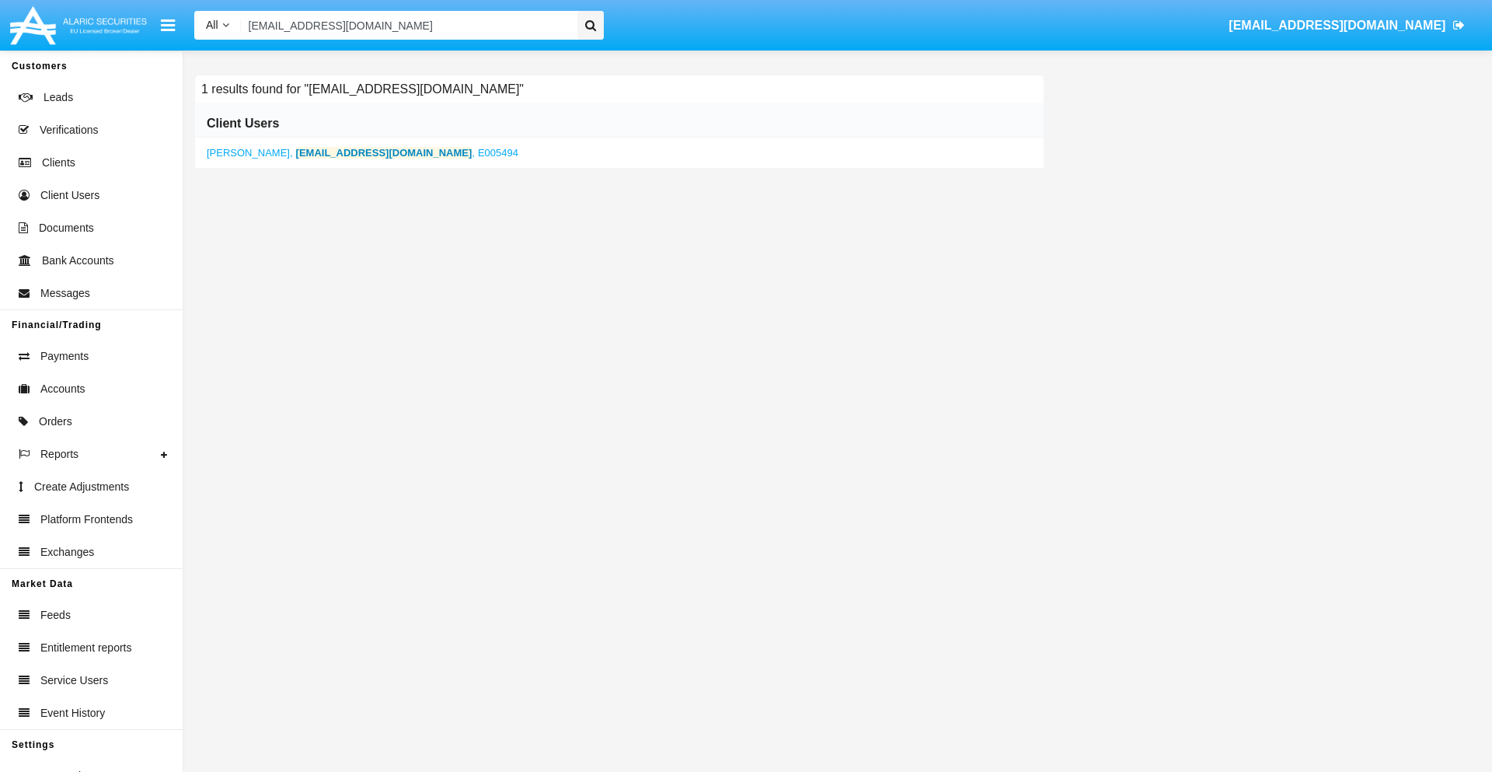
type input "[EMAIL_ADDRESS][DOMAIN_NAME]"
click at [332, 152] on b "[EMAIL_ADDRESS][DOMAIN_NAME]" at bounding box center [384, 153] width 176 height 12
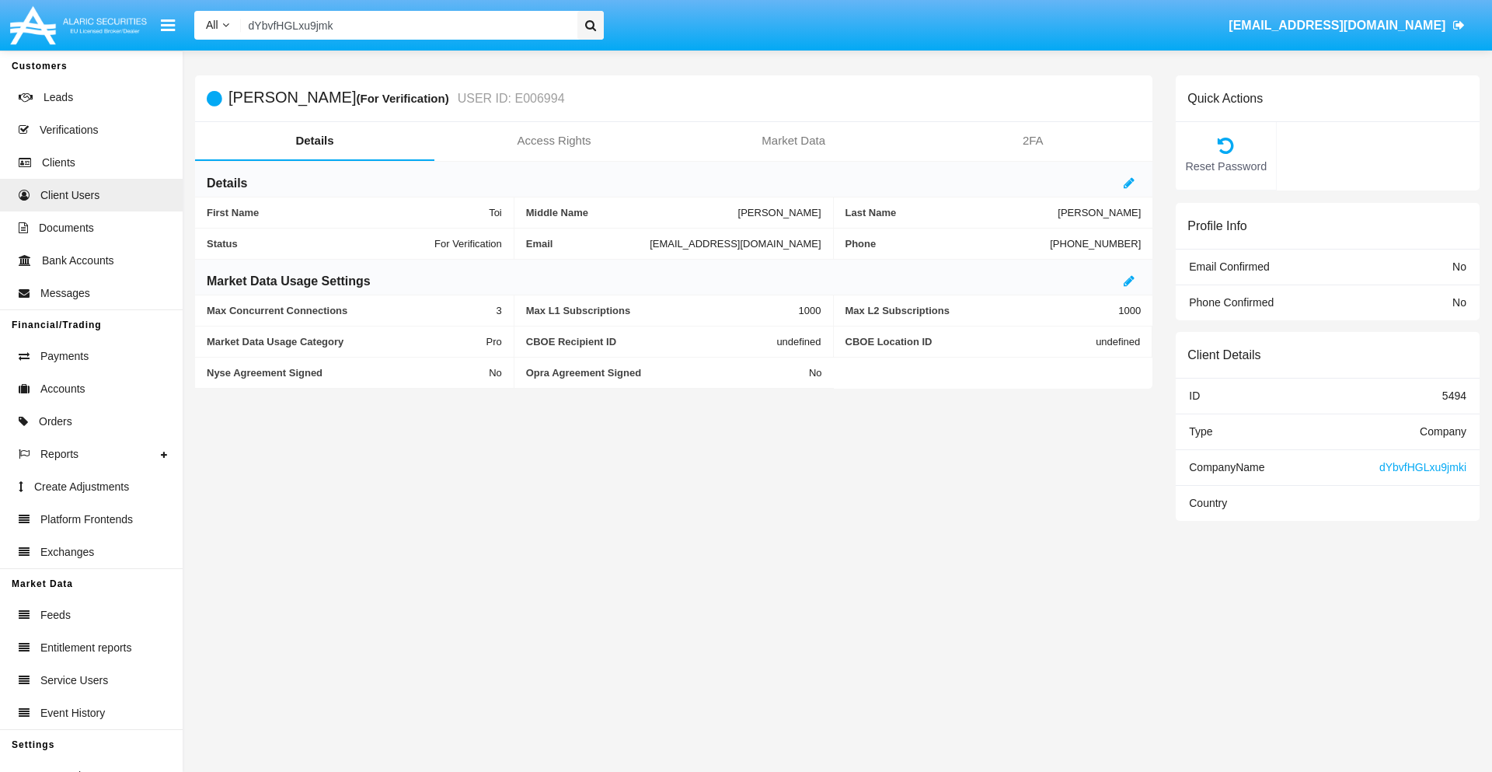
type input "dYbvfHGLxu9jmki"
